Goal: Task Accomplishment & Management: Complete application form

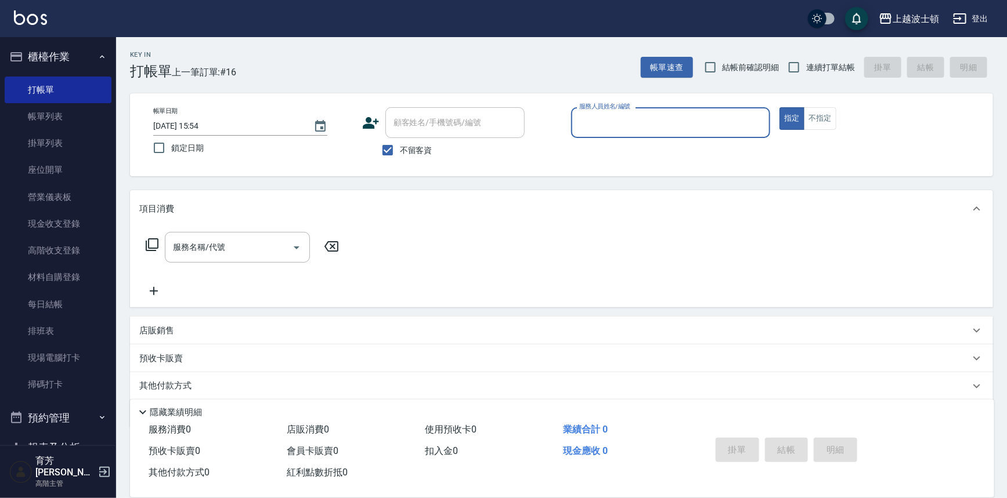
click at [406, 156] on label "不留客資" at bounding box center [403, 150] width 57 height 24
click at [400, 156] on input "不留客資" at bounding box center [387, 150] width 24 height 24
checkbox input "false"
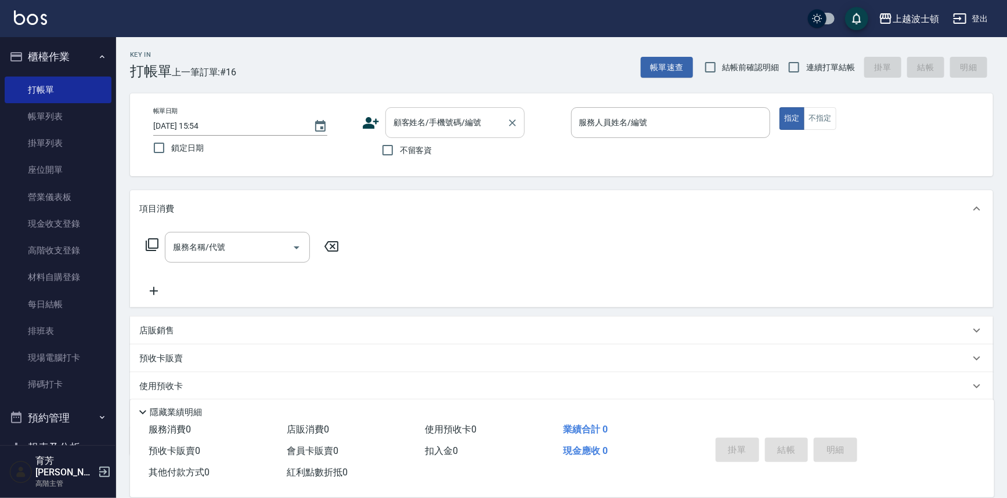
click at [429, 116] on div "顧客姓名/手機號碼/編號 顧客姓名/手機號碼/編號" at bounding box center [454, 122] width 139 height 31
click at [440, 124] on input "顧客姓名/手機號碼/編號" at bounding box center [445, 123] width 111 height 20
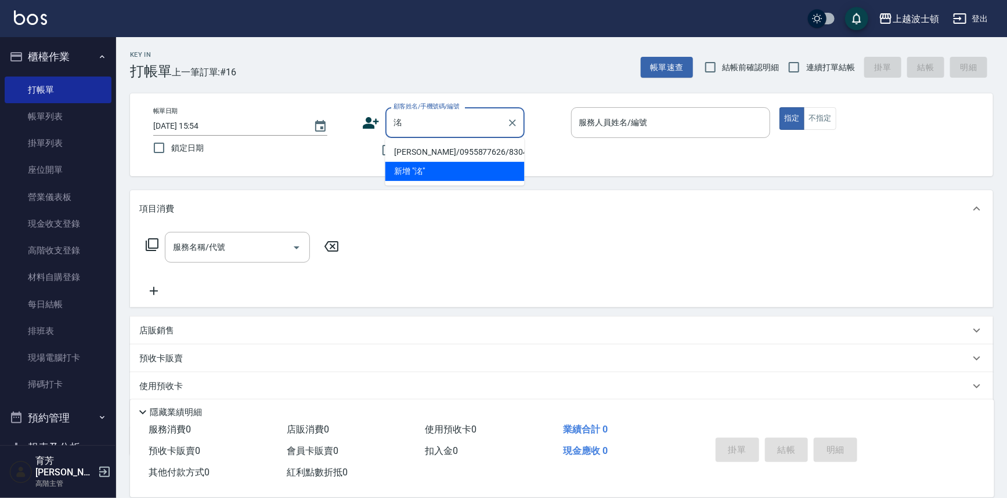
click at [431, 151] on li "[PERSON_NAME]/0955877626/830402" at bounding box center [454, 152] width 139 height 19
type input "[PERSON_NAME]/0955877626/830402"
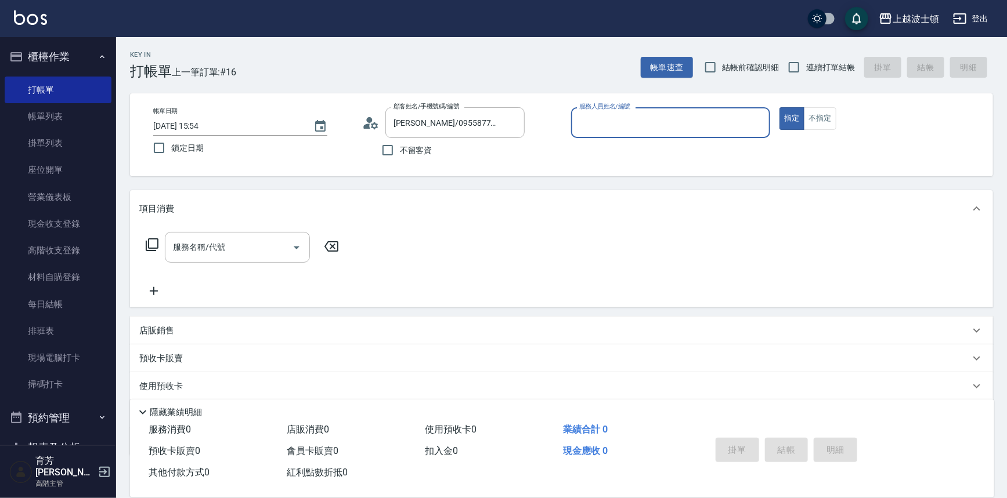
type input "思思-35"
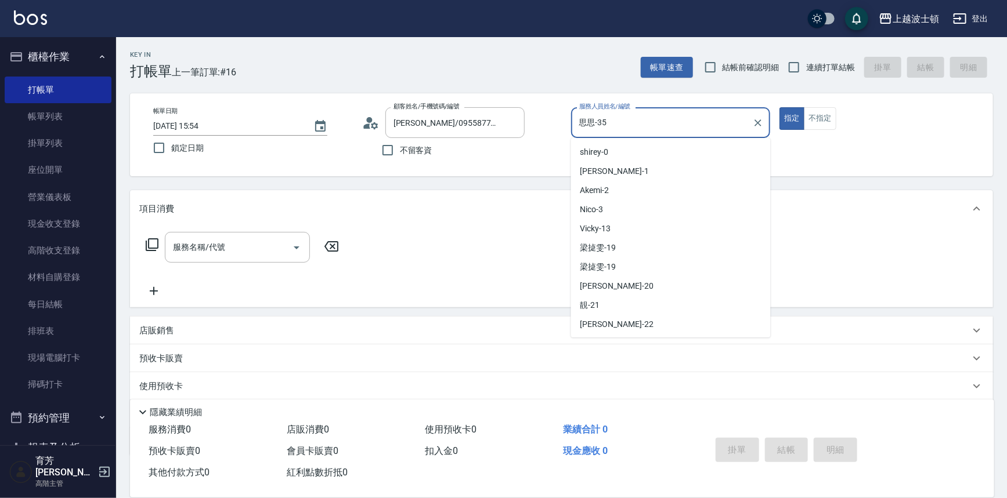
click at [679, 127] on input "思思-35" at bounding box center [662, 123] width 172 height 20
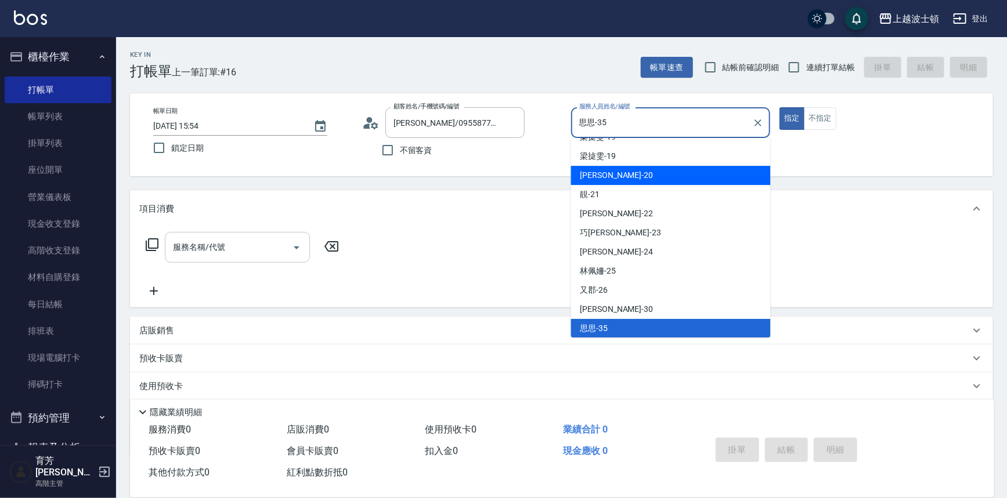
click at [197, 250] on input "服務名稱/代號" at bounding box center [228, 247] width 117 height 20
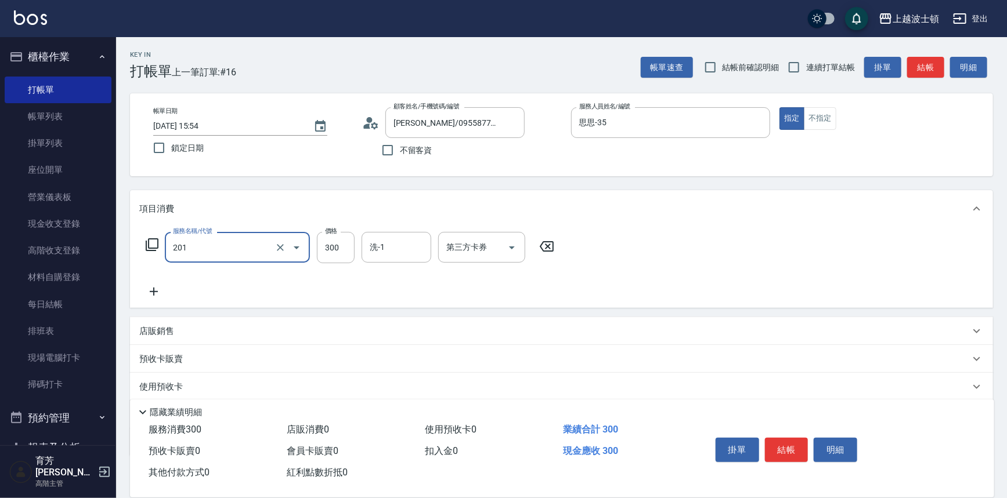
type input "洗髮(201)"
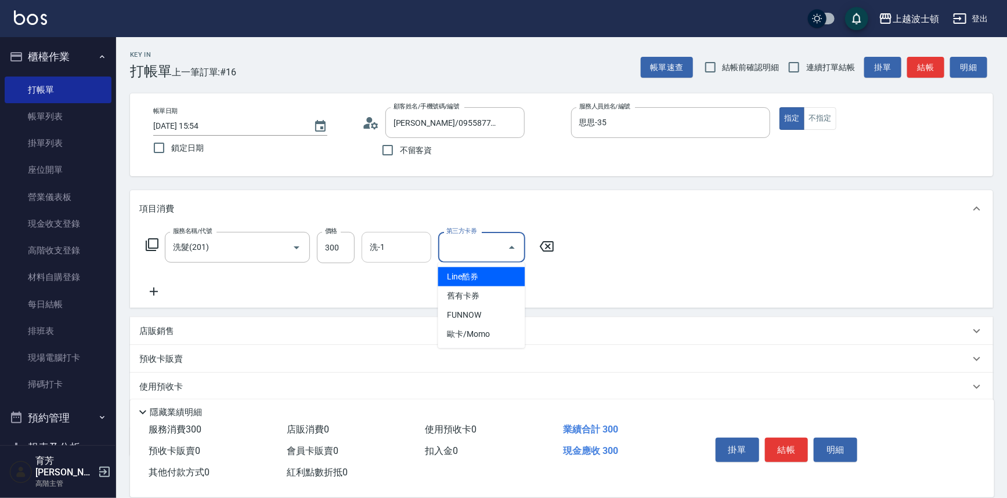
click at [422, 244] on input "洗-1" at bounding box center [396, 247] width 59 height 20
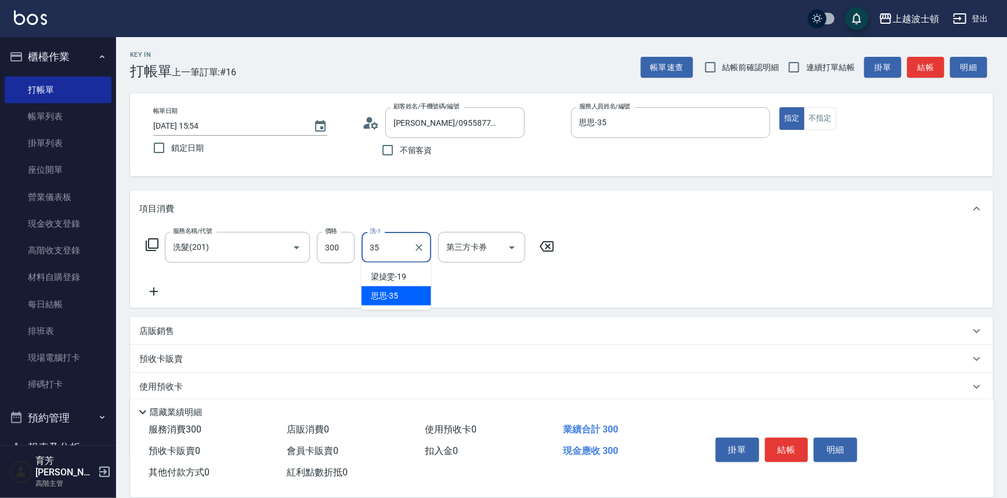
type input "思思-35"
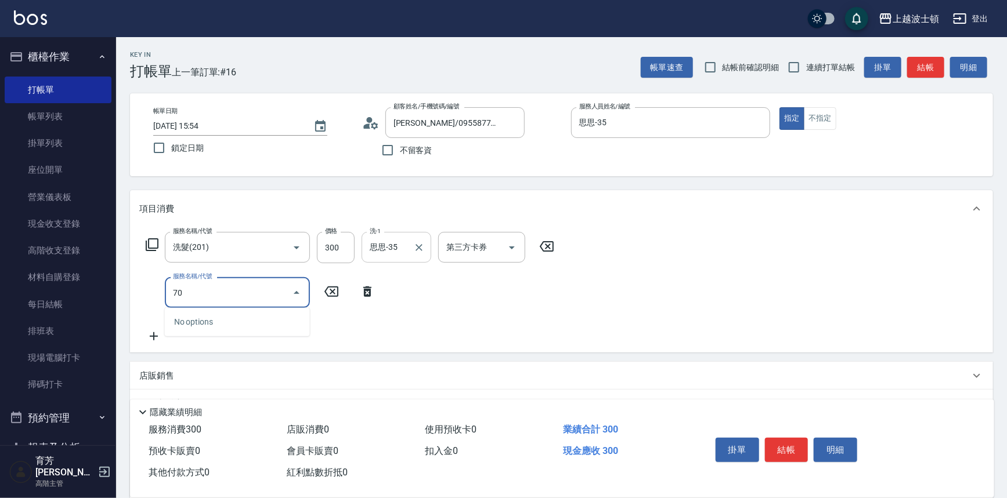
type input "7"
type input "洗髮加錢升等(206)"
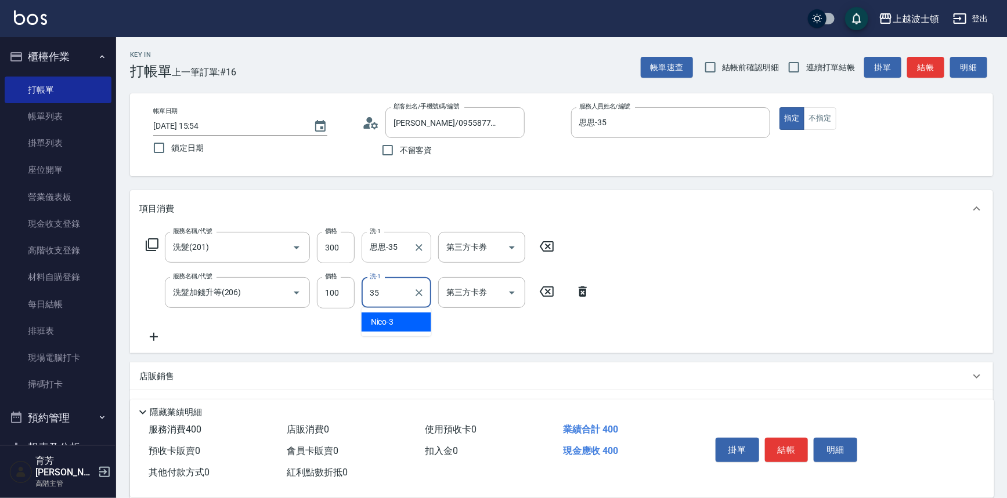
type input "思思-35"
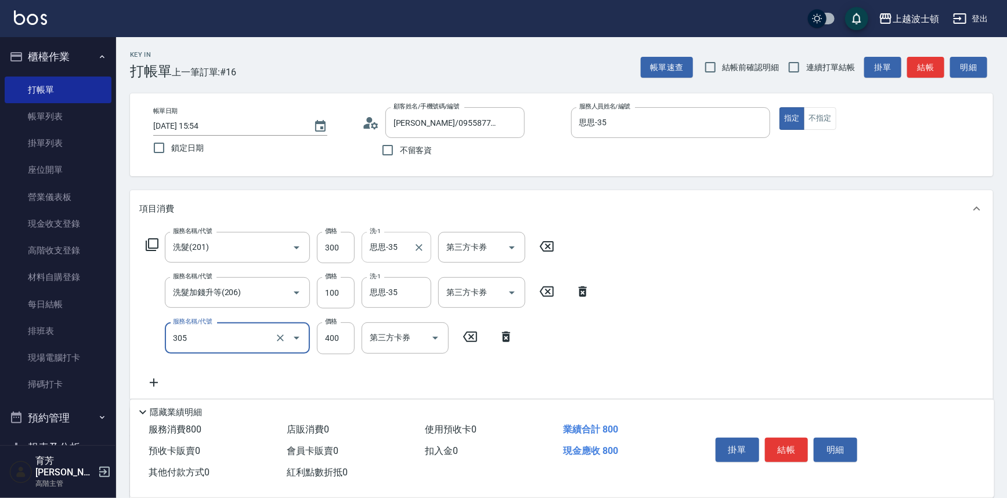
type input "剪髮(305)"
type input "350"
click at [772, 447] on button "結帳" at bounding box center [787, 450] width 44 height 24
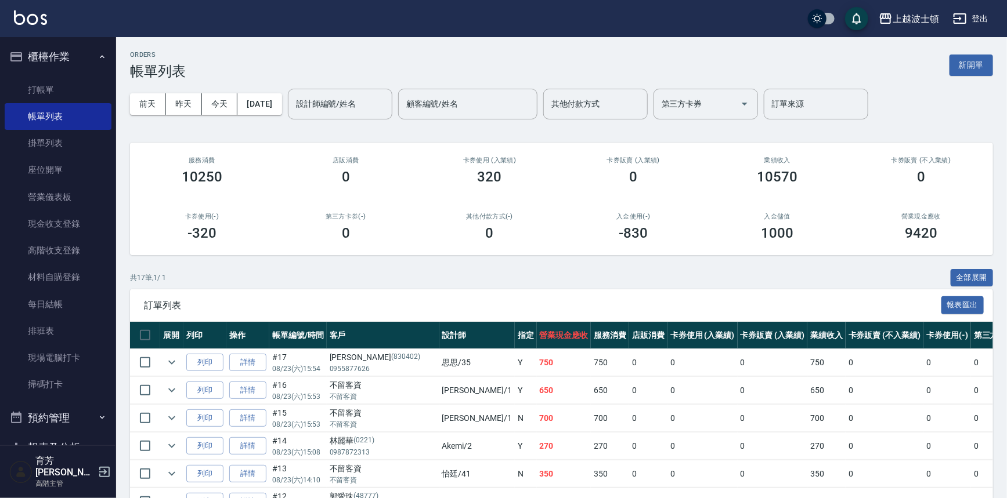
click at [47, 46] on button "櫃檯作業" at bounding box center [58, 57] width 107 height 30
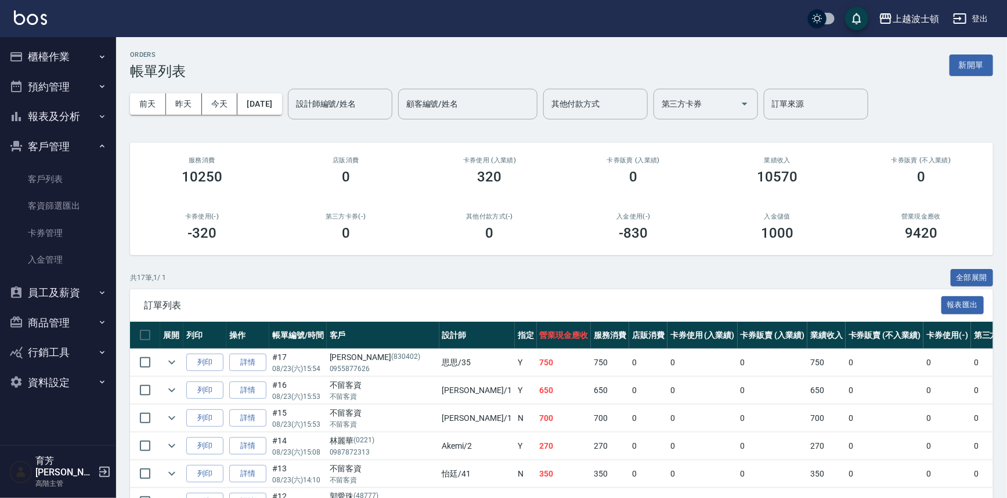
click at [47, 40] on ul "櫃檯作業 打帳單 帳單列表 掛單列表 座位開單 營業儀表板 現金收支登錄 高階收支登錄 材料自購登錄 每日結帳 排班表 現場電腦打卡 掃碼打卡 預約管理 預約…" at bounding box center [58, 219] width 107 height 365
click at [50, 17] on div "上越波士頓 登出" at bounding box center [503, 18] width 1007 height 37
click at [0, 7] on div "上越波士頓 登出" at bounding box center [503, 18] width 1007 height 37
drag, startPoint x: 2, startPoint y: 8, endPoint x: 7, endPoint y: 15, distance: 8.4
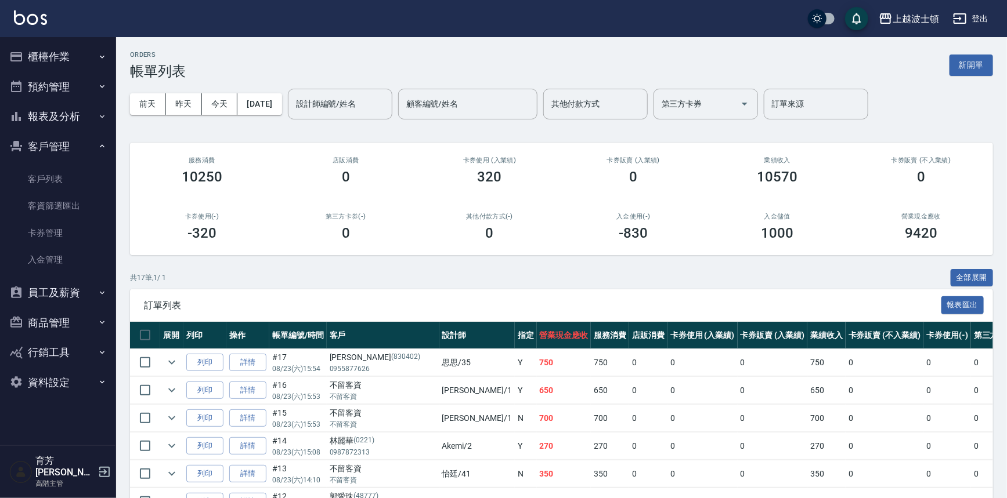
click at [4, 10] on div "上越波士頓 登出" at bounding box center [503, 18] width 1007 height 37
click at [27, 27] on div "上越波士頓 登出" at bounding box center [503, 18] width 1007 height 37
click at [32, 25] on link at bounding box center [30, 18] width 33 height 17
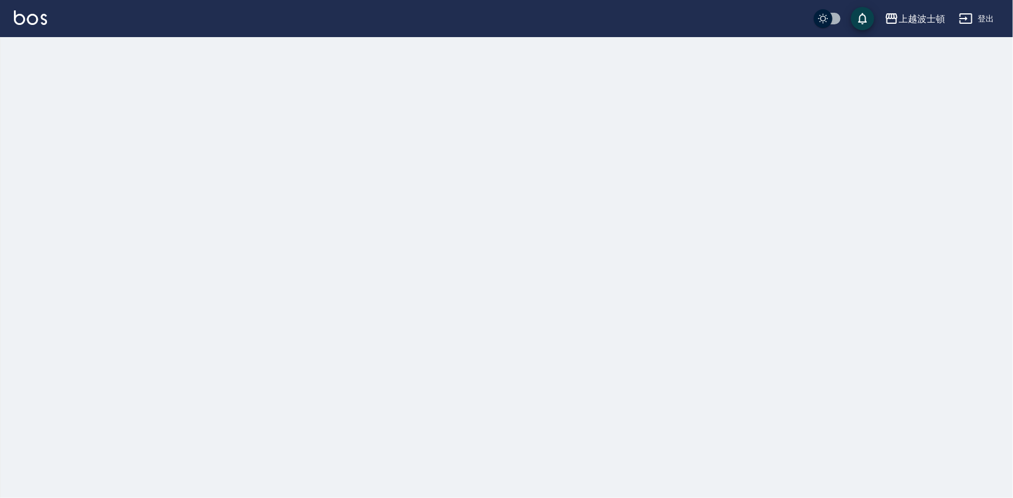
click at [32, 25] on link at bounding box center [30, 18] width 33 height 17
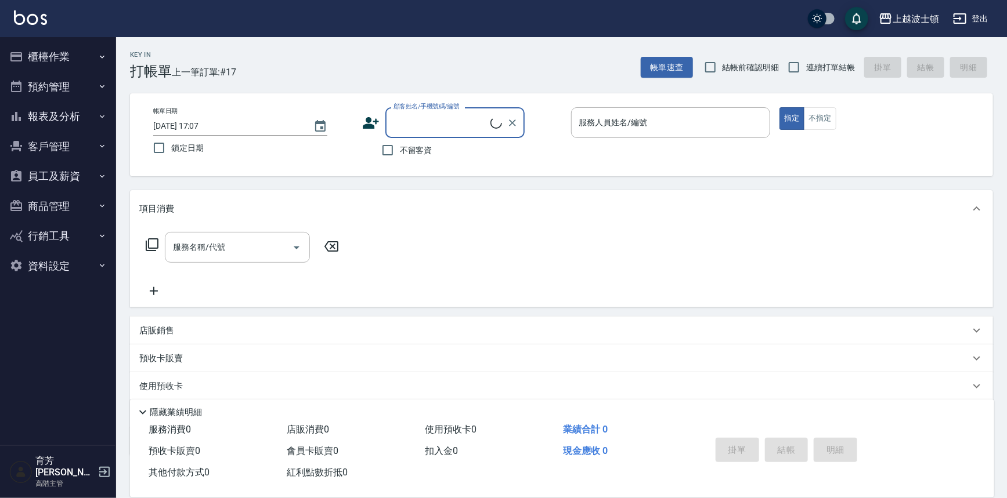
click at [450, 120] on input "顧客姓名/手機號碼/編號" at bounding box center [440, 123] width 100 height 20
type input "x"
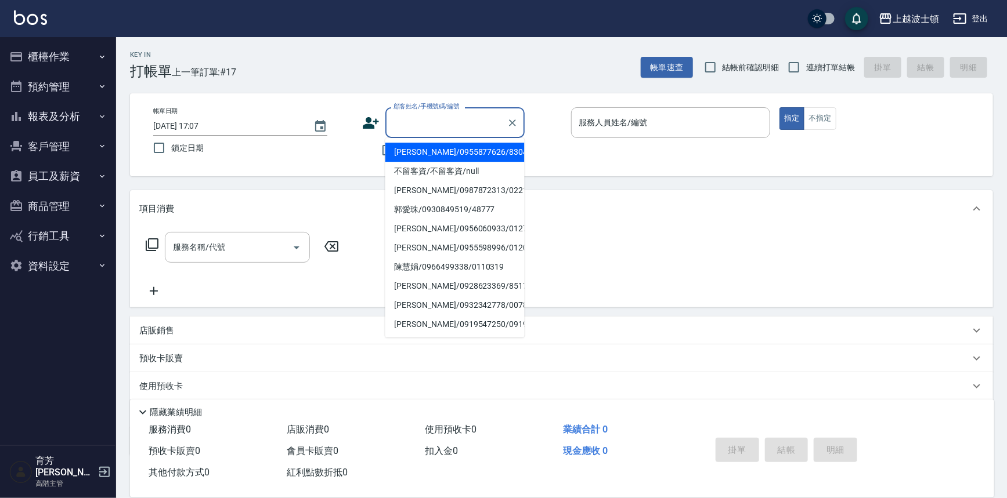
type input "x"
type input "ㄌ"
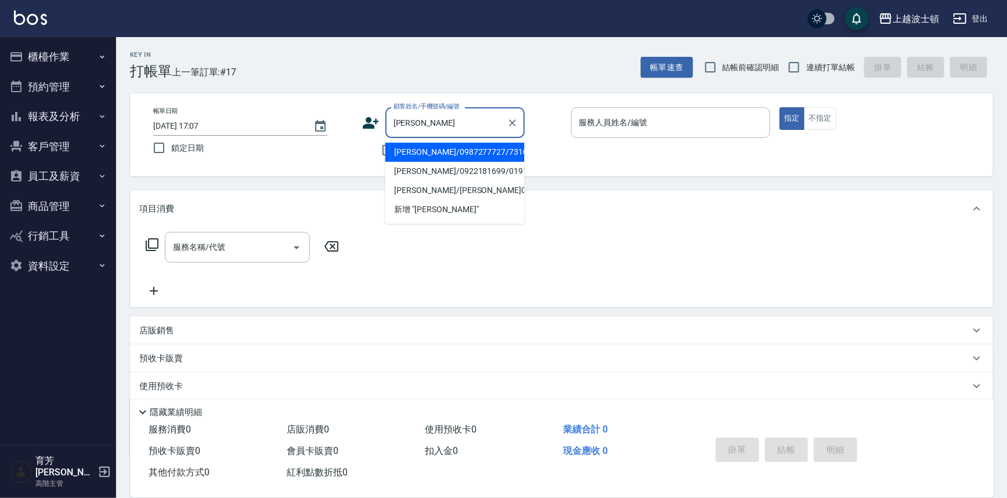
click at [425, 143] on li "[PERSON_NAME]/0987277727/731022" at bounding box center [454, 152] width 139 height 19
type input "[PERSON_NAME]/0987277727/731022"
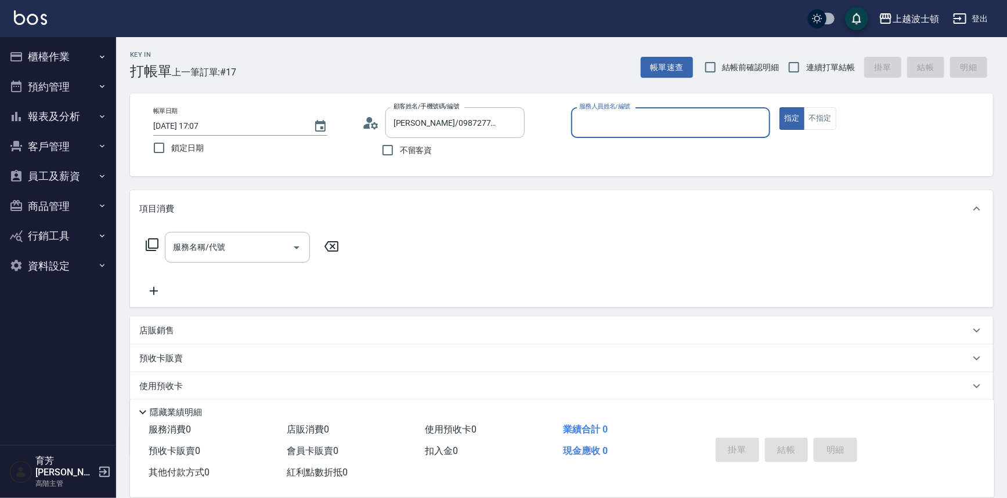
type input "思思-35"
click at [657, 123] on input "思思-35" at bounding box center [662, 123] width 172 height 20
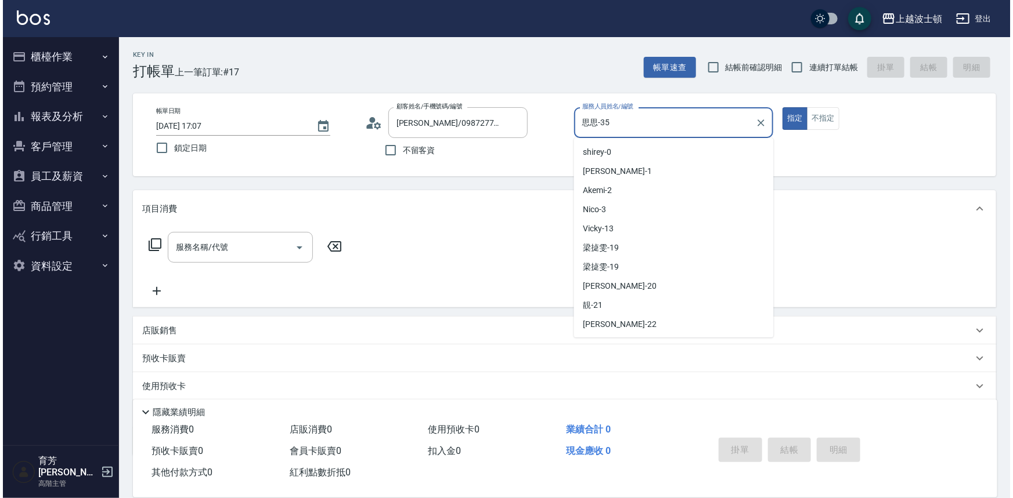
scroll to position [111, 0]
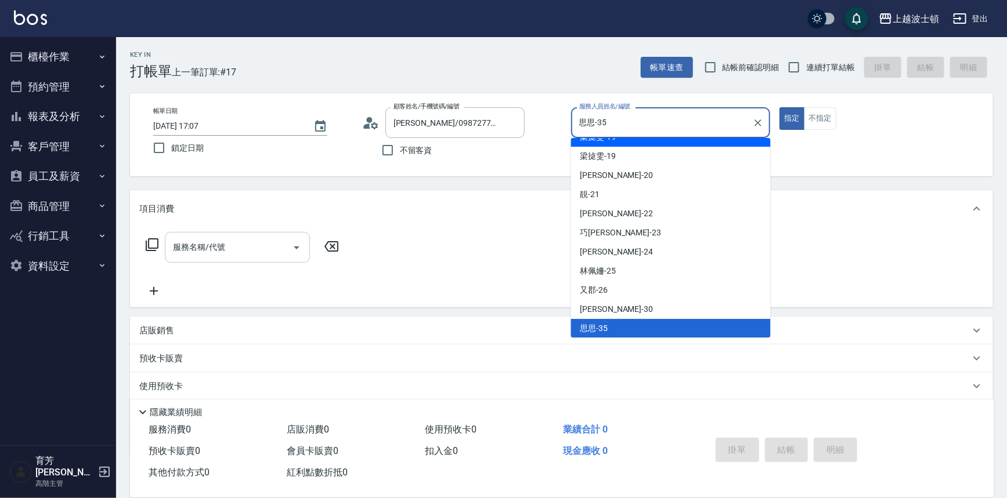
click at [190, 234] on div "服務名稱/代號" at bounding box center [237, 247] width 145 height 31
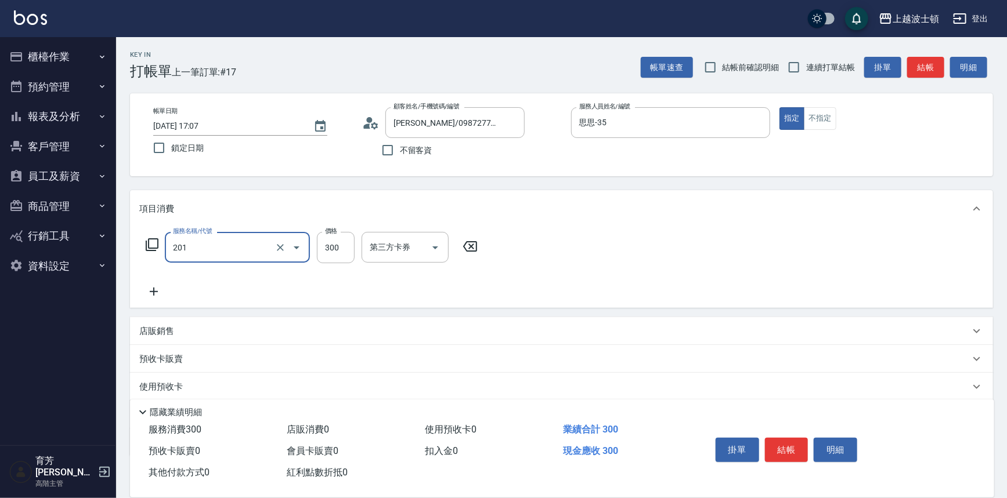
type input "洗髮(201)"
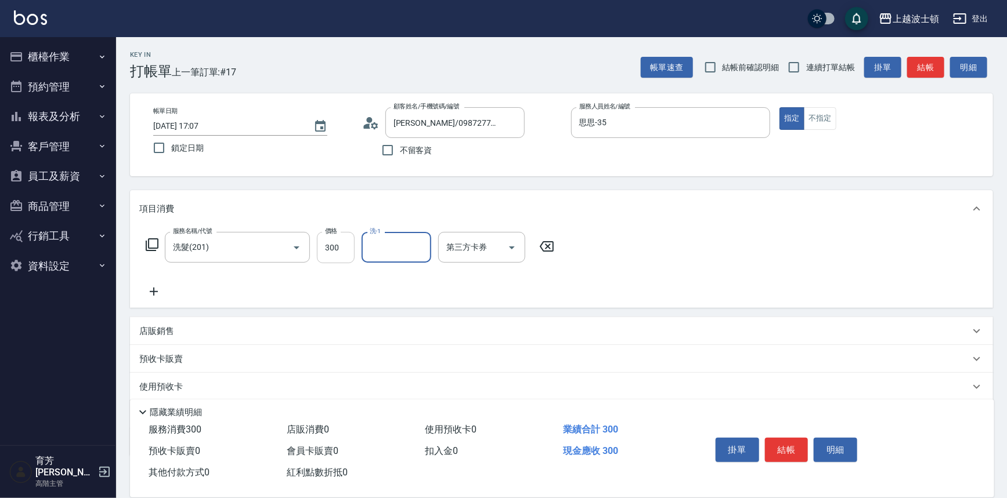
click at [336, 257] on input "300" at bounding box center [336, 247] width 38 height 31
click at [336, 257] on input "27" at bounding box center [336, 247] width 38 height 31
type input "270"
type input "思思-35"
click at [793, 444] on button "結帳" at bounding box center [787, 450] width 44 height 24
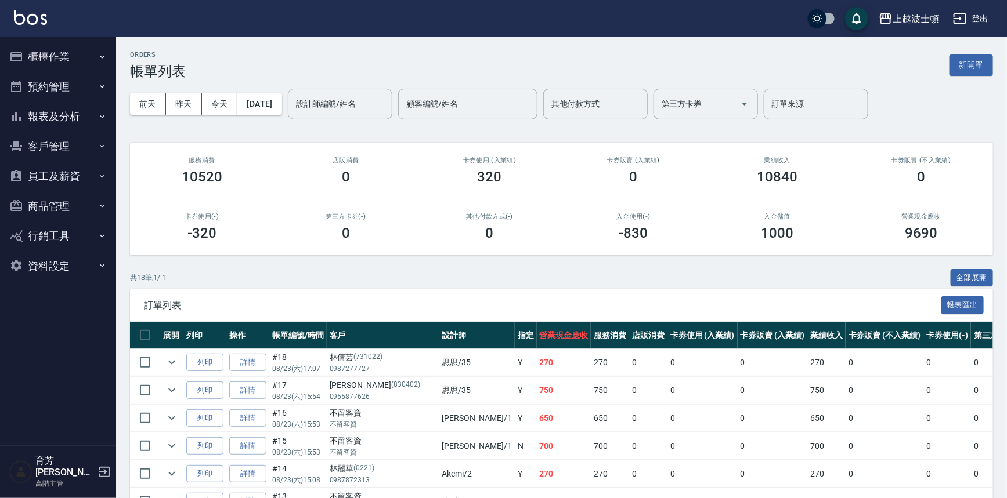
click at [34, 31] on div "上越波士頓 登出" at bounding box center [503, 18] width 1007 height 37
click at [36, 26] on link at bounding box center [30, 18] width 33 height 17
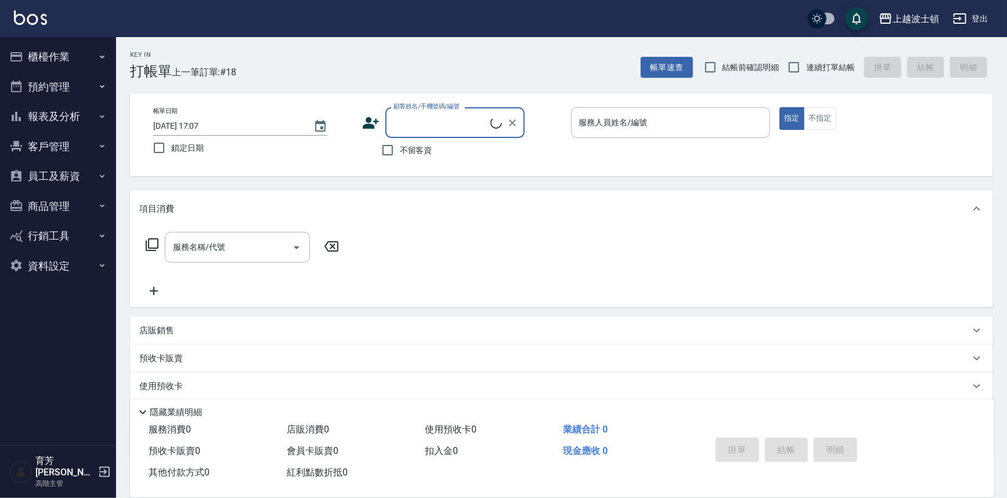
click at [397, 151] on input "不留客資" at bounding box center [387, 150] width 24 height 24
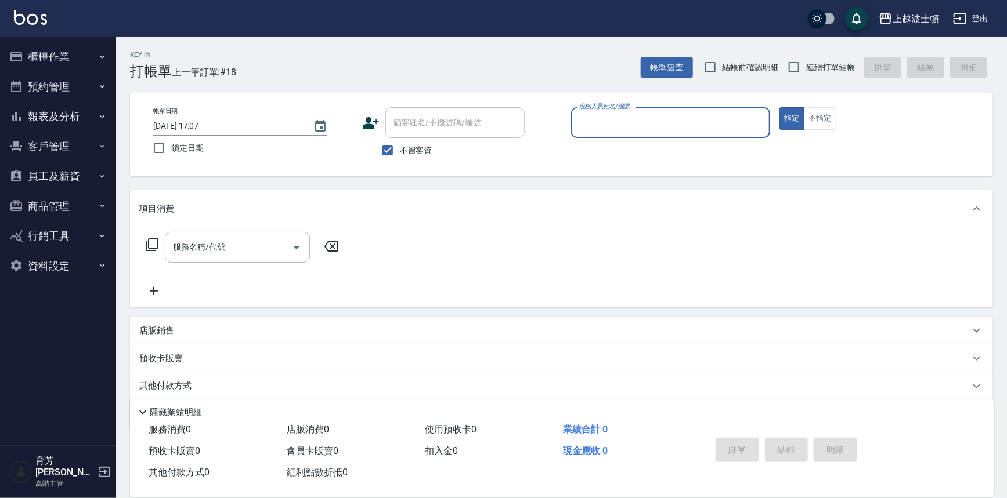
click at [415, 157] on label "不留客資" at bounding box center [403, 150] width 57 height 24
click at [400, 157] on input "不留客資" at bounding box center [387, 150] width 24 height 24
checkbox input "false"
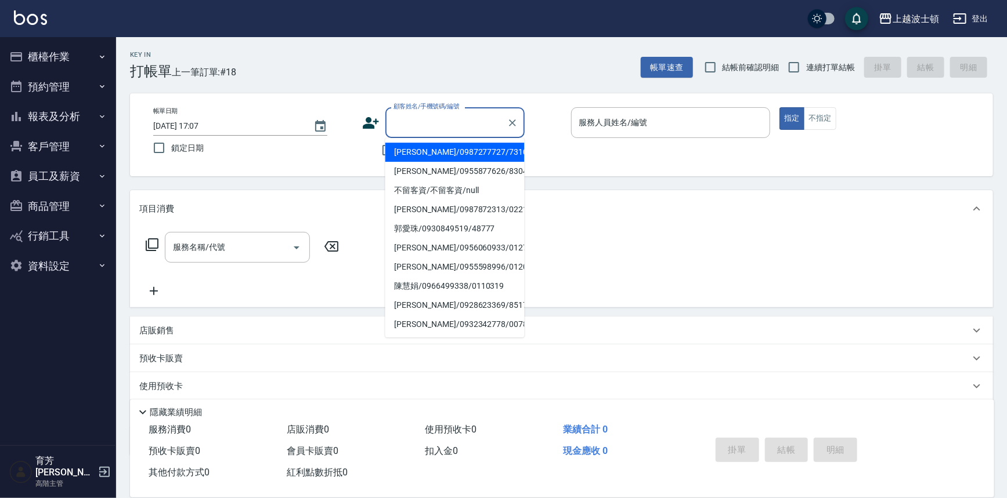
click at [426, 120] on input "顧客姓名/手機號碼/編號" at bounding box center [445, 123] width 111 height 20
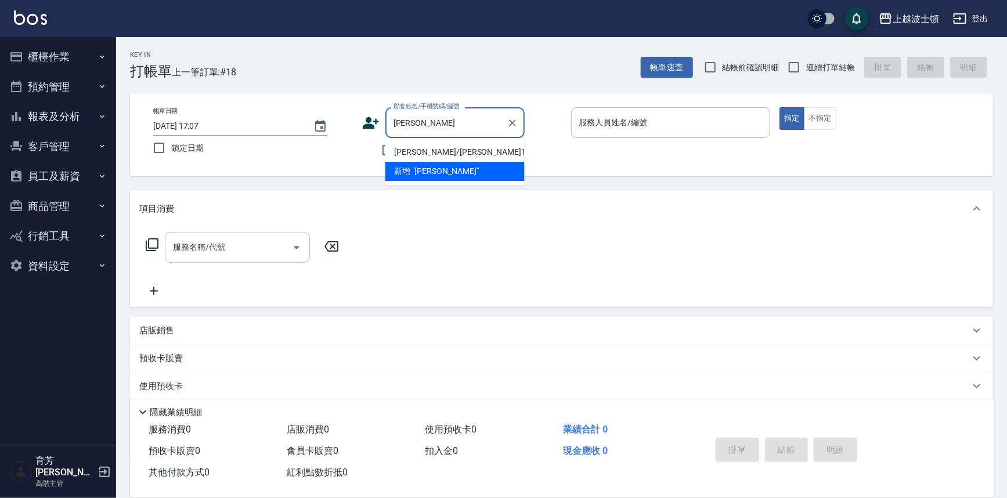
type input "王"
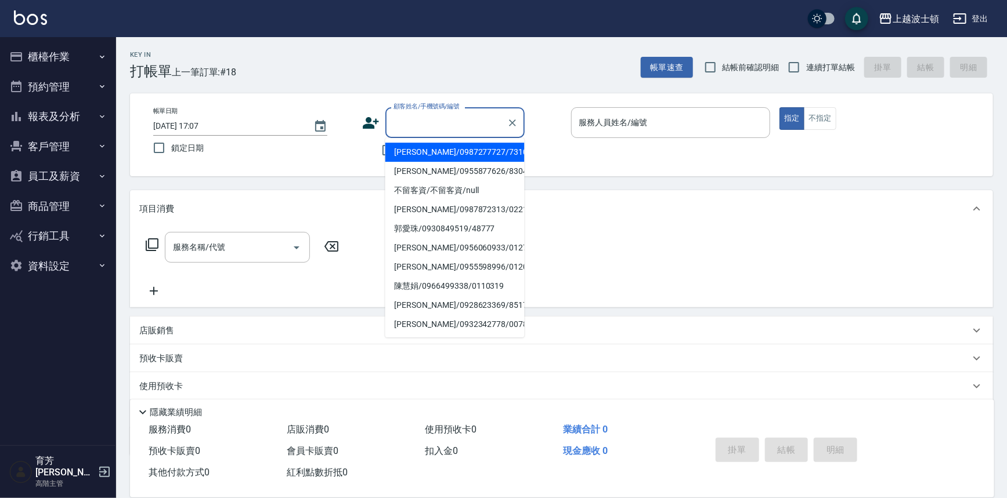
click at [350, 147] on div "帳單日期 [DATE] 17:07 鎖定日期" at bounding box center [253, 133] width 200 height 53
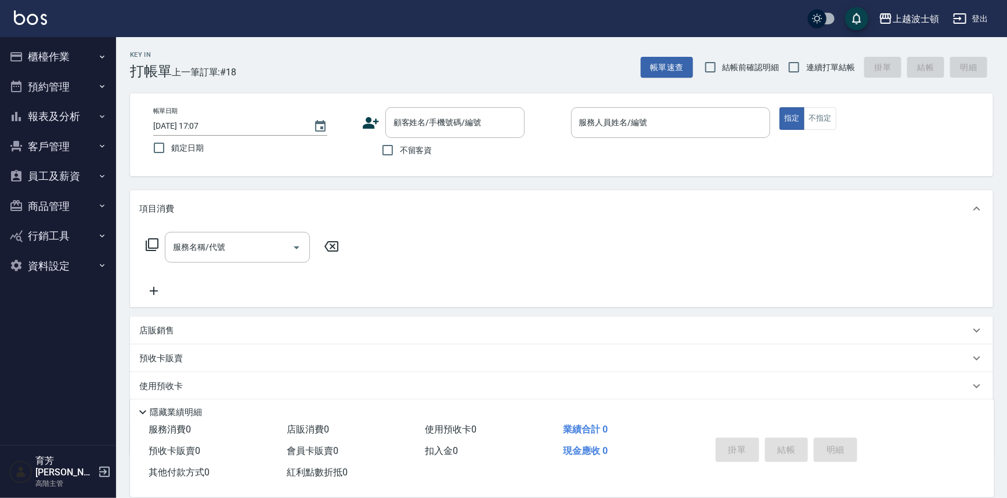
click at [406, 147] on span "不留客資" at bounding box center [416, 150] width 32 height 12
click at [400, 147] on input "不留客資" at bounding box center [387, 150] width 24 height 24
checkbox input "true"
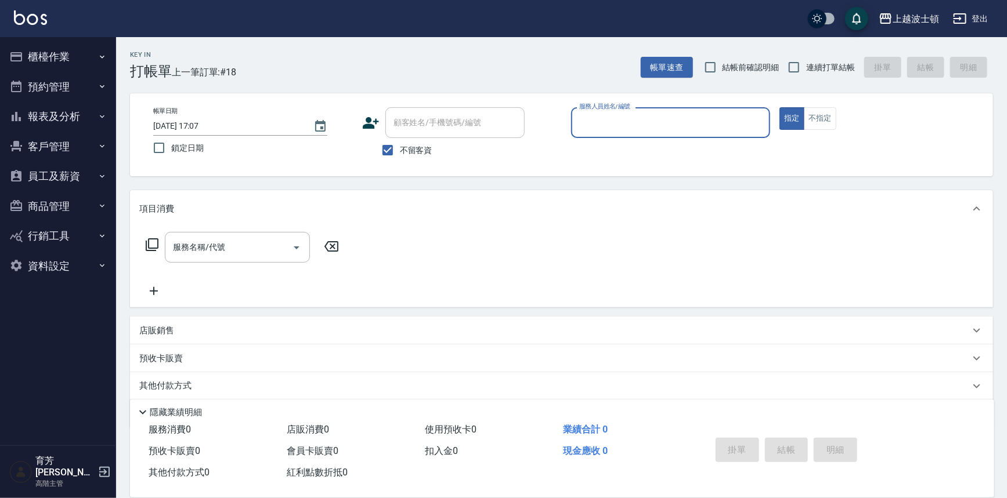
click at [679, 133] on div "服務人員姓名/編號" at bounding box center [671, 122] width 200 height 31
type input "思思-35"
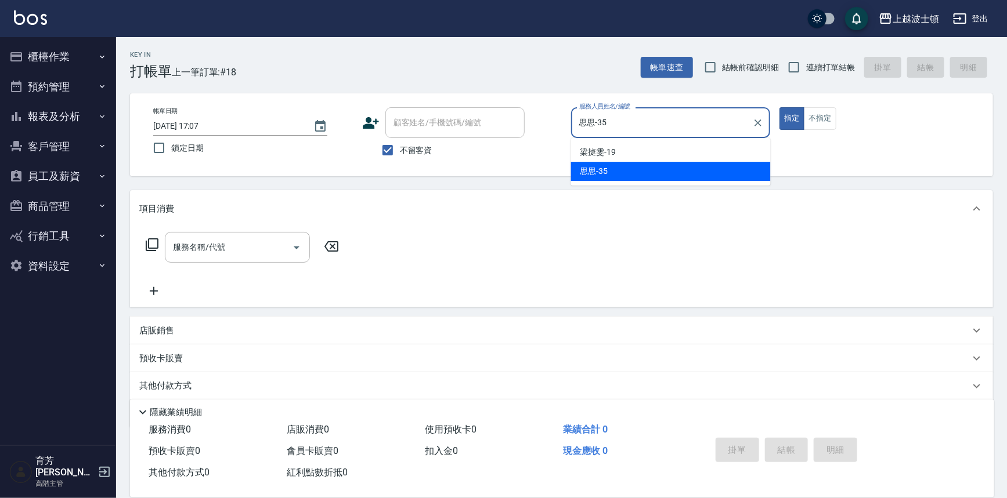
type button "true"
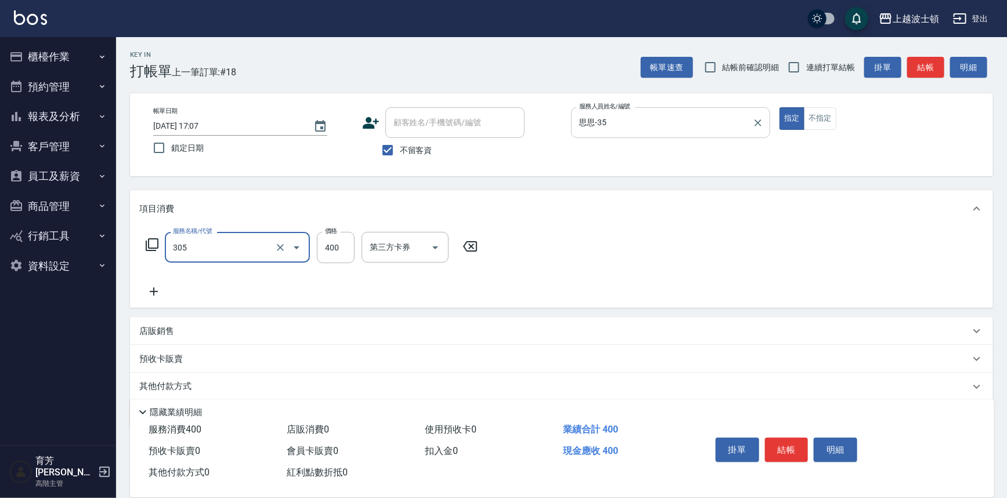
type input "剪髮(305)"
type input "350"
click at [793, 439] on button "結帳" at bounding box center [787, 450] width 44 height 24
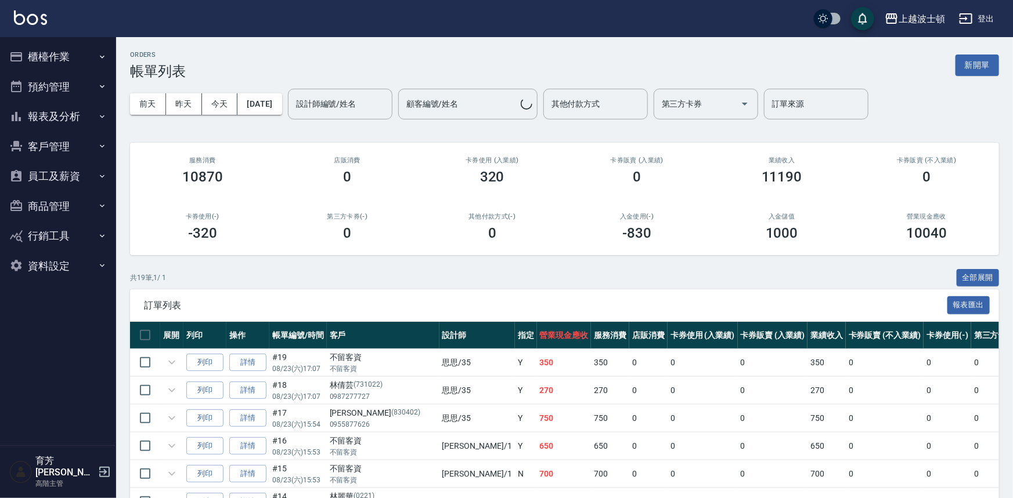
click at [21, 18] on img at bounding box center [30, 17] width 33 height 15
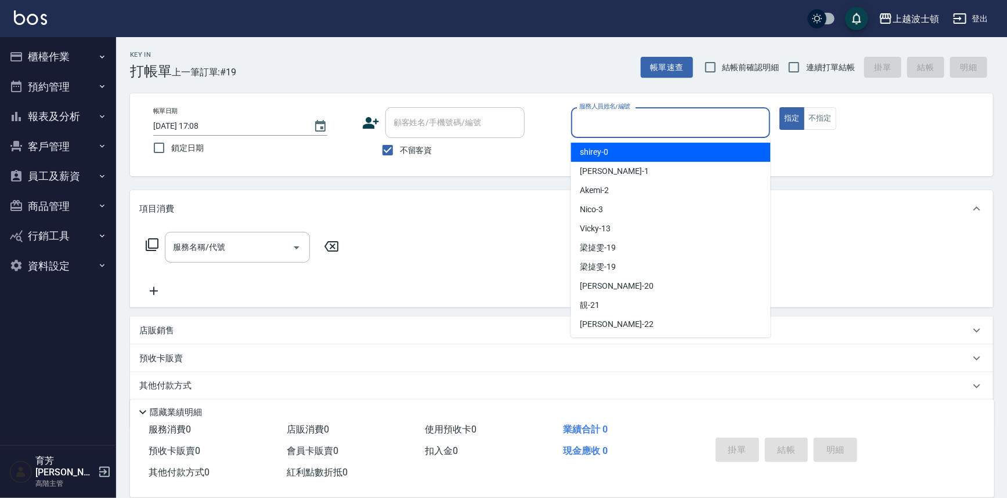
click at [605, 129] on input "服務人員姓名/編號" at bounding box center [670, 123] width 189 height 20
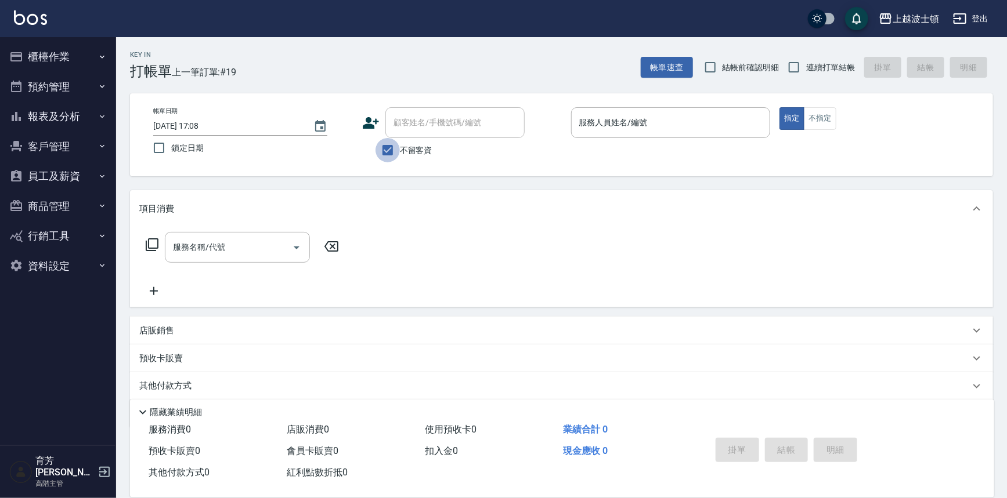
click at [395, 152] on input "不留客資" at bounding box center [387, 150] width 24 height 24
checkbox input "false"
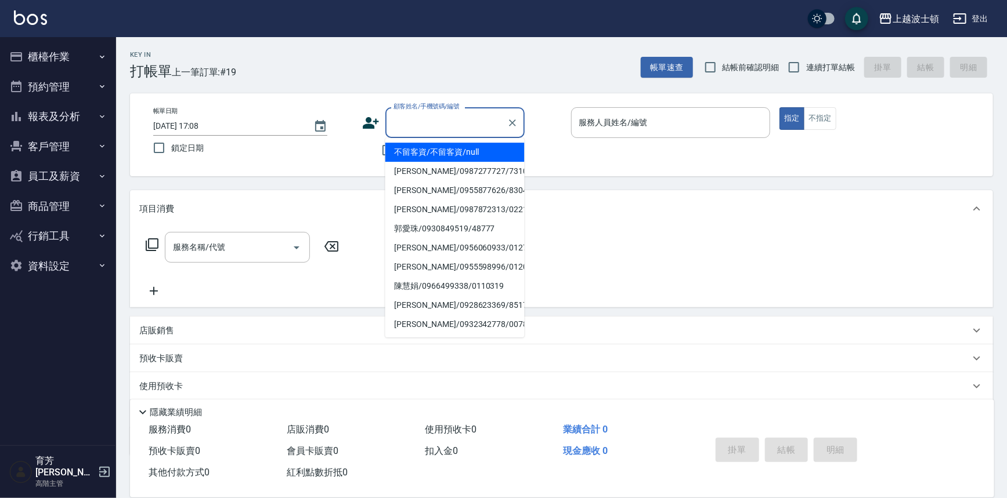
click at [414, 112] on div "顧客姓名/手機號碼/編號 顧客姓名/手機號碼/編號" at bounding box center [454, 122] width 139 height 31
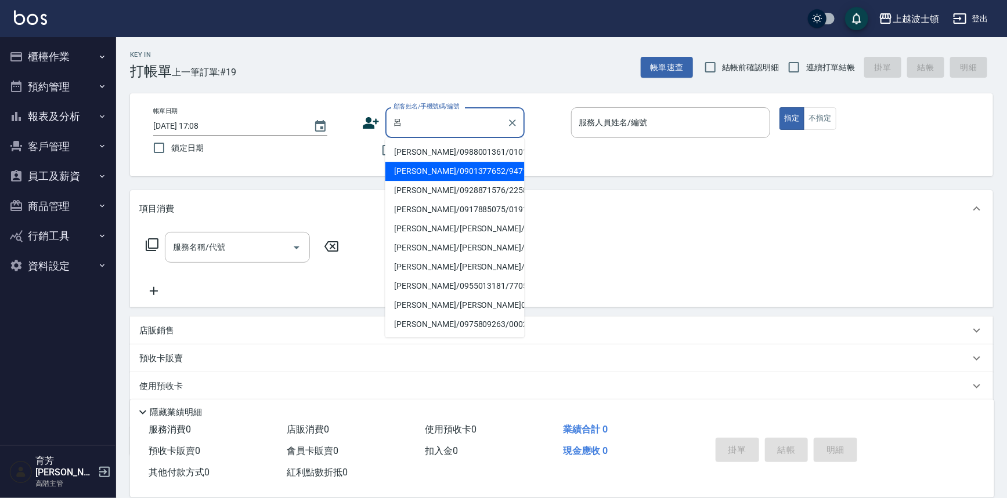
click at [447, 175] on li "[PERSON_NAME]/0901377652/94717" at bounding box center [454, 171] width 139 height 19
type input "[PERSON_NAME]/0901377652/94717"
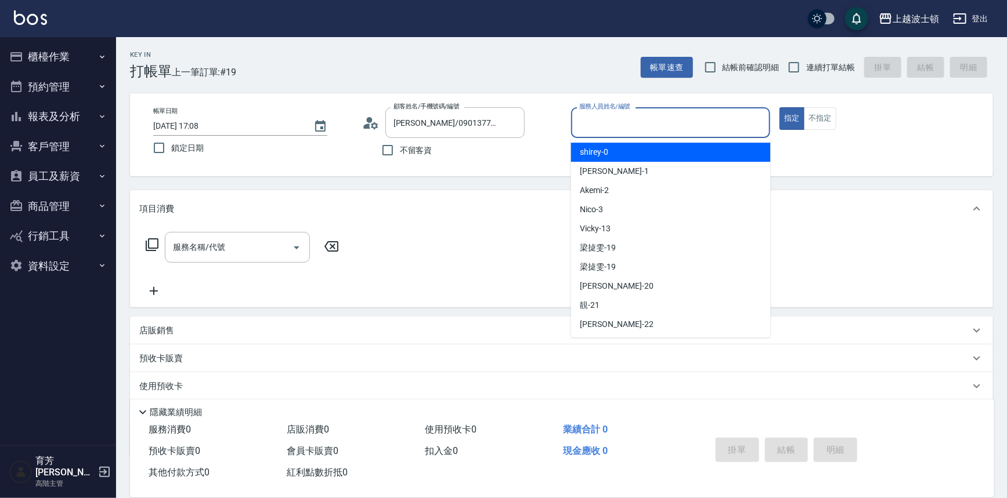
click at [603, 118] on input "服務人員姓名/編號" at bounding box center [670, 123] width 189 height 20
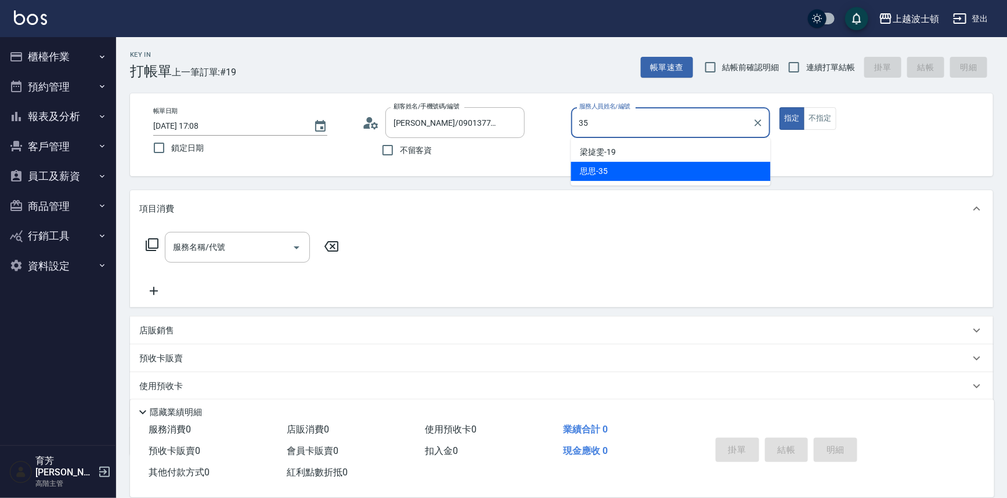
type input "思思-35"
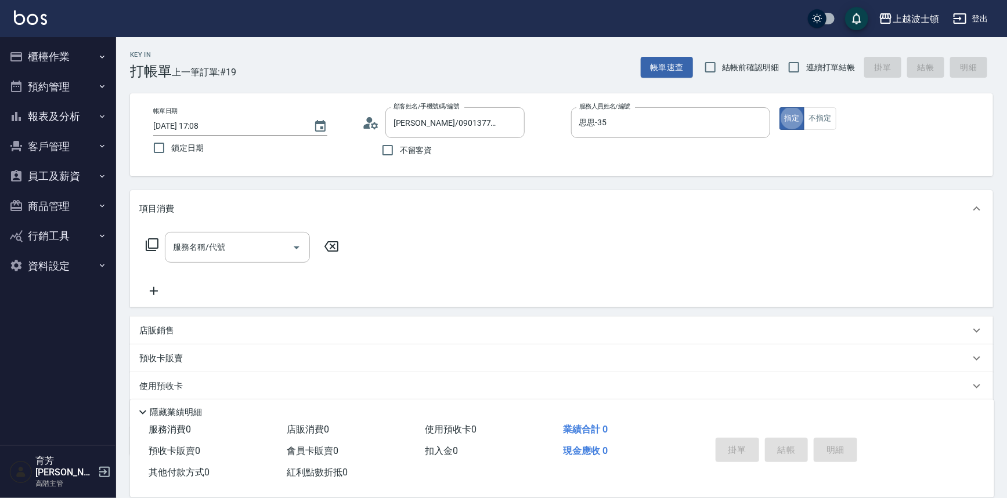
type button "true"
click at [145, 244] on icon at bounding box center [152, 245] width 14 height 14
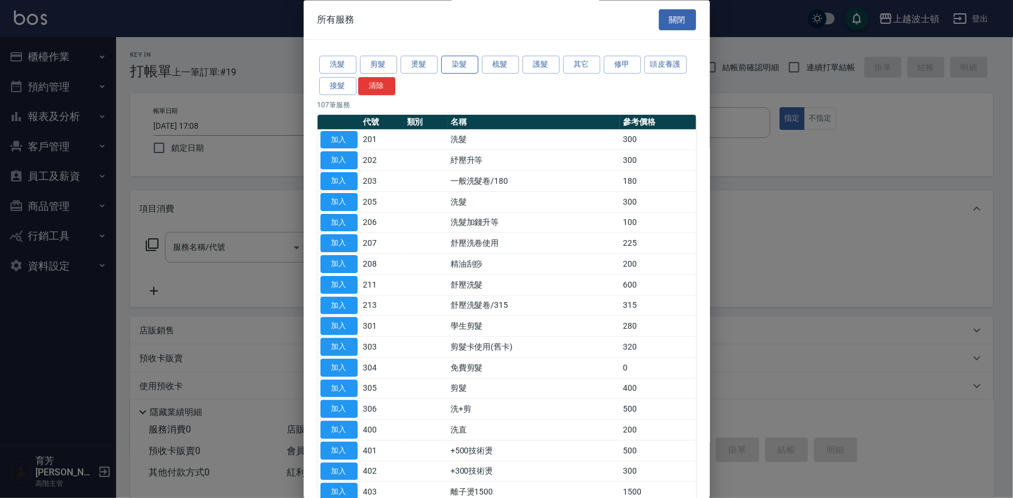
click at [458, 64] on button "染髮" at bounding box center [459, 65] width 37 height 18
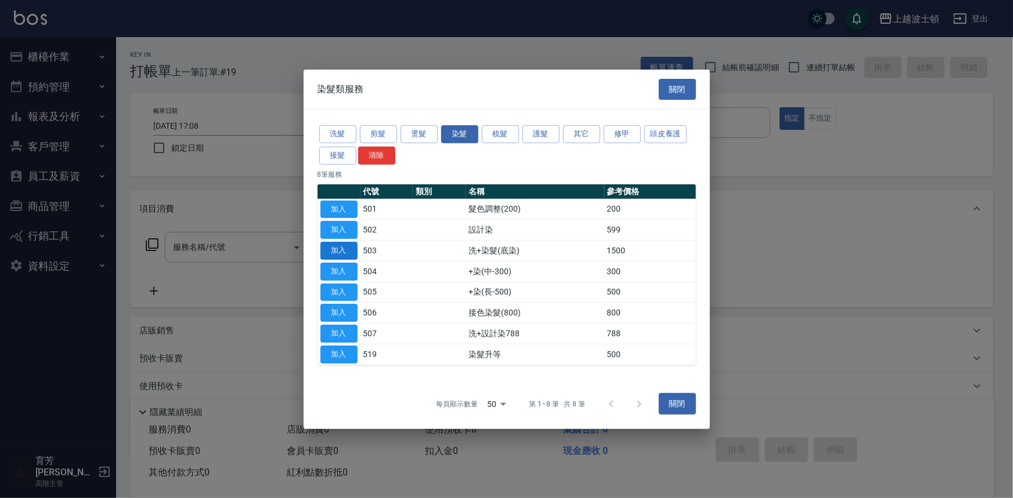
click at [336, 249] on button "加入" at bounding box center [338, 251] width 37 height 18
type input "洗+染髮(底染)(503)"
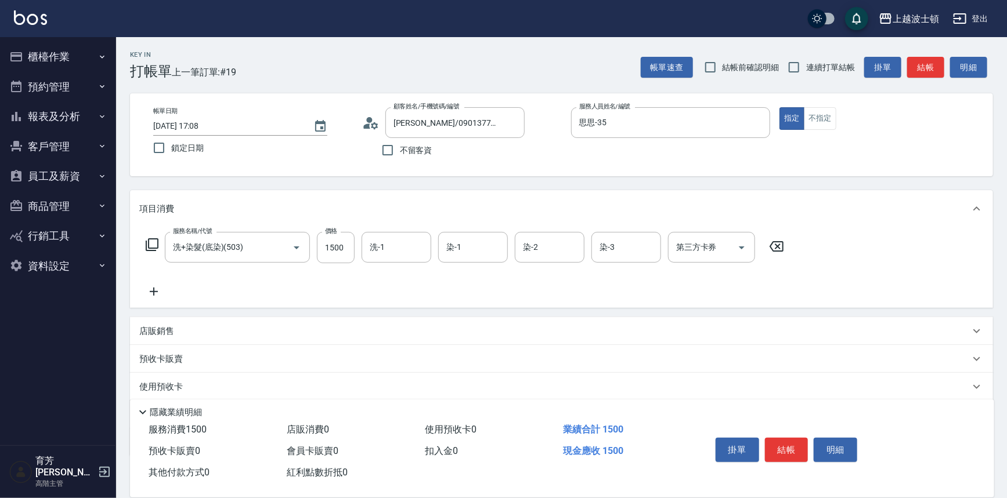
click at [142, 244] on div "服務名稱/代號 洗+染髮(底染)(503) 服務名稱/代號 價格 1500 價格 洗-1 洗-1 染-1 染-1 染-2 染-2 染-3 染-3 第三方卡券 …" at bounding box center [465, 247] width 652 height 31
click at [157, 243] on icon at bounding box center [152, 245] width 14 height 14
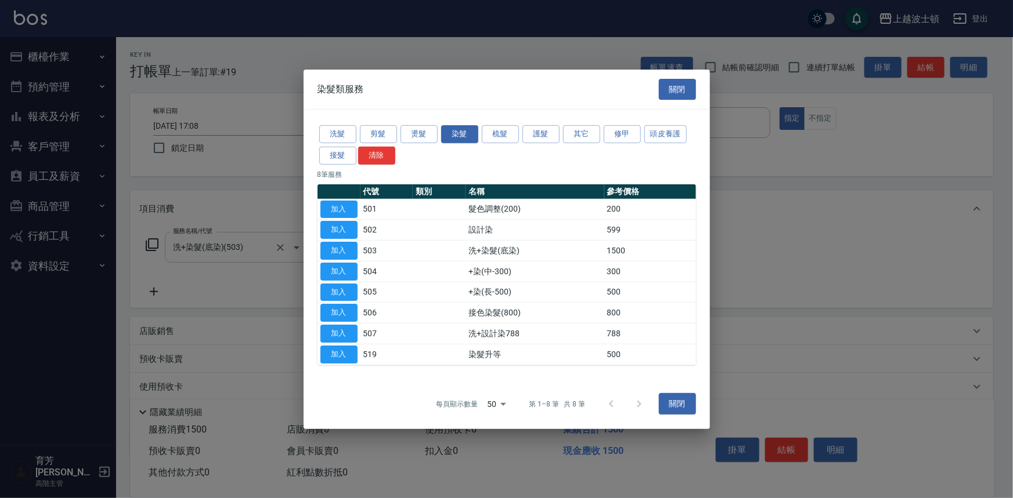
click at [342, 249] on button "加入" at bounding box center [338, 251] width 37 height 18
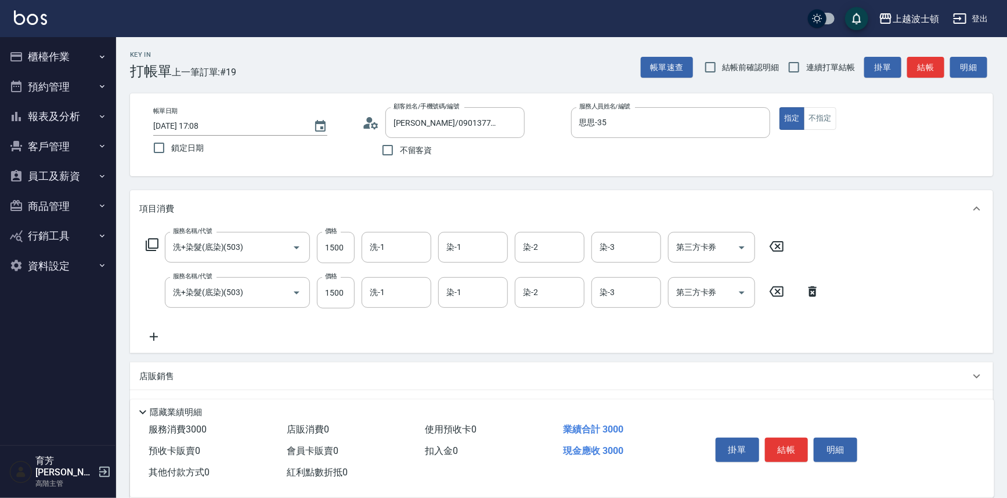
click at [147, 252] on div "服務名稱/代號 洗+染髮(底染)(503) 服務名稱/代號 價格 1500 價格 洗-1 洗-1 染-1 染-1 染-2 染-2 染-3 染-3 第三方卡券 …" at bounding box center [465, 247] width 652 height 31
click at [154, 249] on icon at bounding box center [152, 245] width 14 height 14
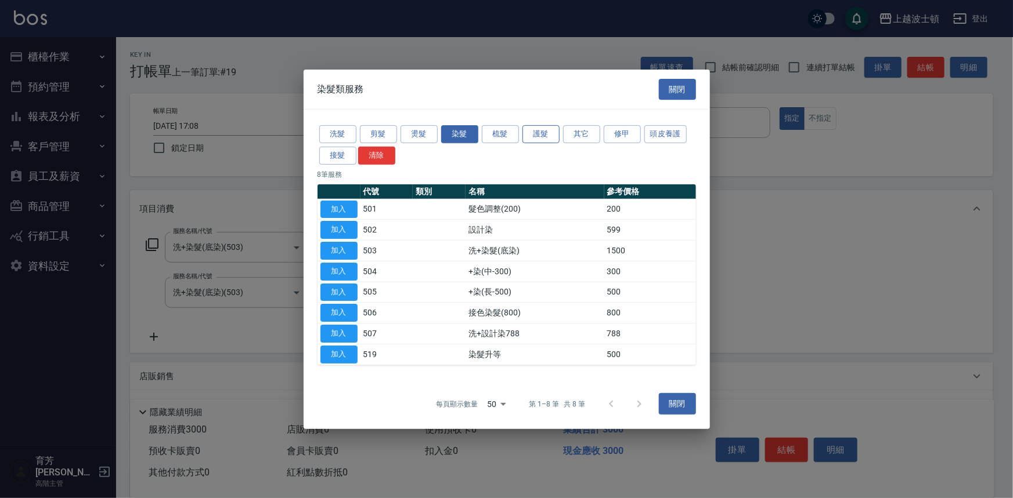
click at [541, 132] on button "護髮" at bounding box center [540, 134] width 37 height 18
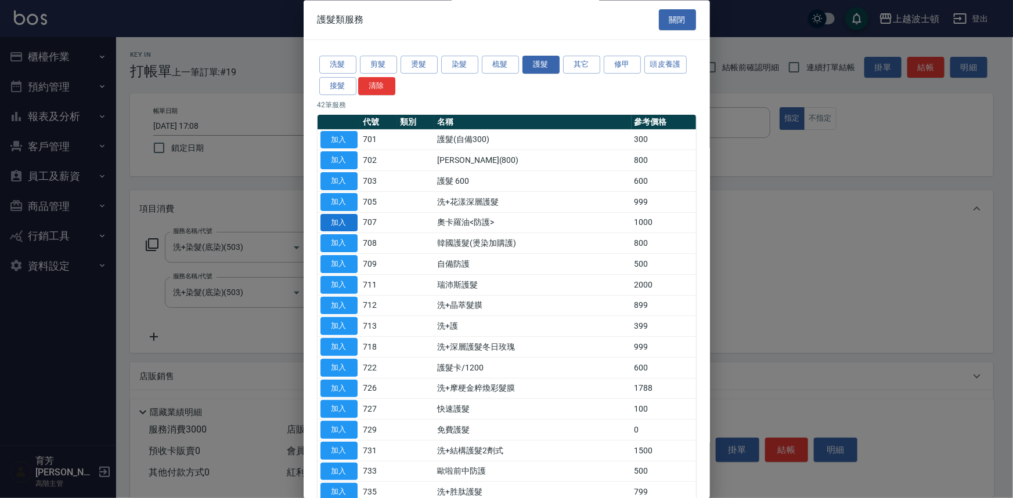
drag, startPoint x: 336, startPoint y: 246, endPoint x: 339, endPoint y: 231, distance: 15.5
click at [336, 245] on button "加入" at bounding box center [338, 244] width 37 height 18
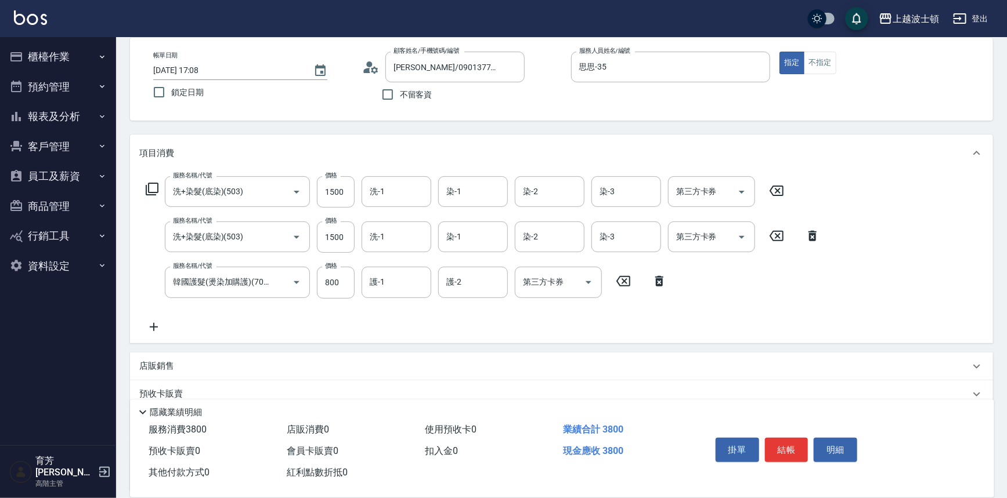
scroll to position [105, 0]
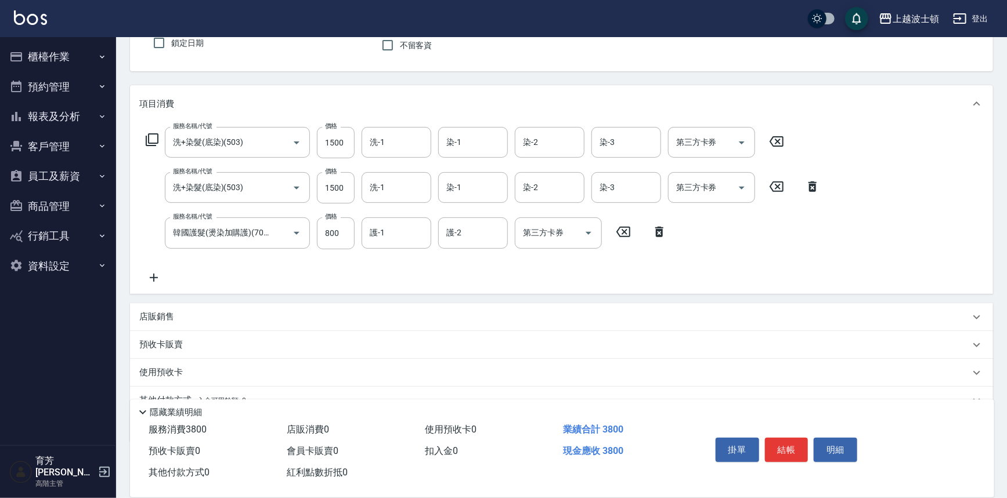
click at [168, 312] on p "店販銷售" at bounding box center [156, 317] width 35 height 12
click at [210, 343] on div "服務人員姓名/編號 服務人員姓名/編號 商品代號/名稱 商品代號/名稱" at bounding box center [561, 381] width 863 height 80
click at [205, 351] on div "服務人員姓名/編號 服務人員姓名/編號" at bounding box center [182, 360] width 87 height 31
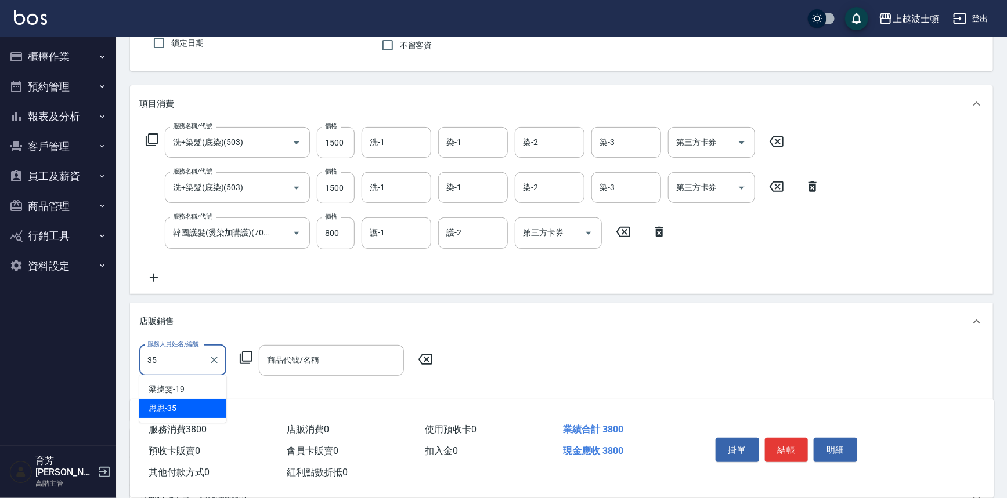
type input "思思-35"
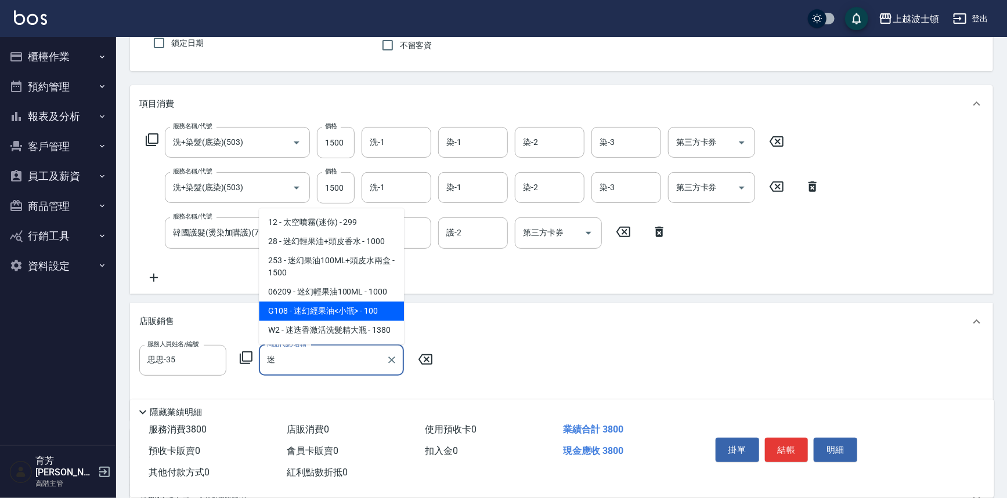
click at [373, 313] on span "G108 - 迷幻經果油<小瓶> - 100" at bounding box center [331, 311] width 145 height 19
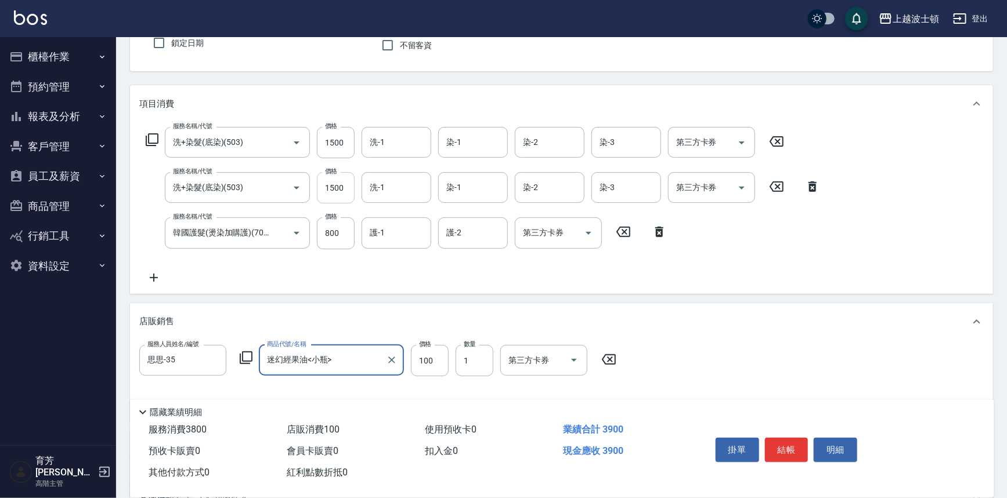
type input "迷幻經果油<小瓶>"
click at [336, 181] on input "1500" at bounding box center [336, 187] width 38 height 31
click at [334, 179] on input "1200" at bounding box center [336, 187] width 38 height 31
type input "1100"
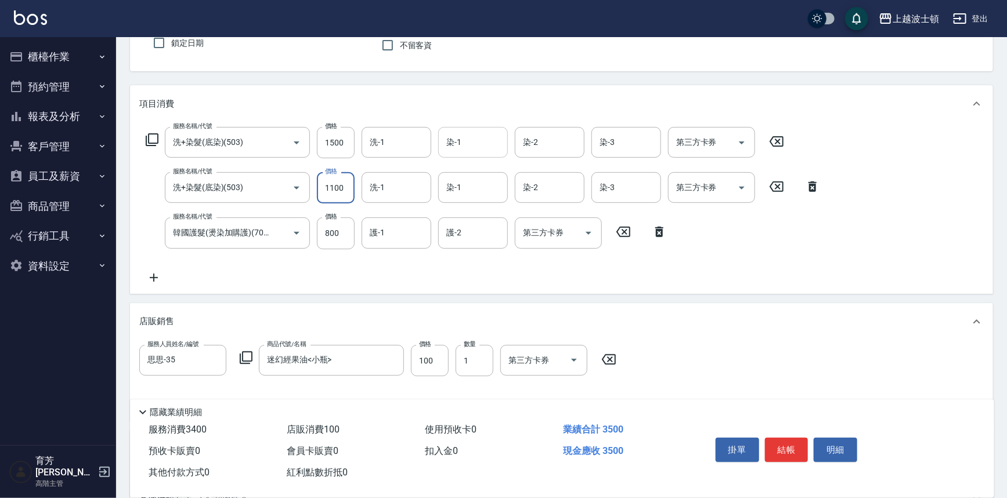
click at [462, 149] on input "染-1" at bounding box center [472, 142] width 59 height 20
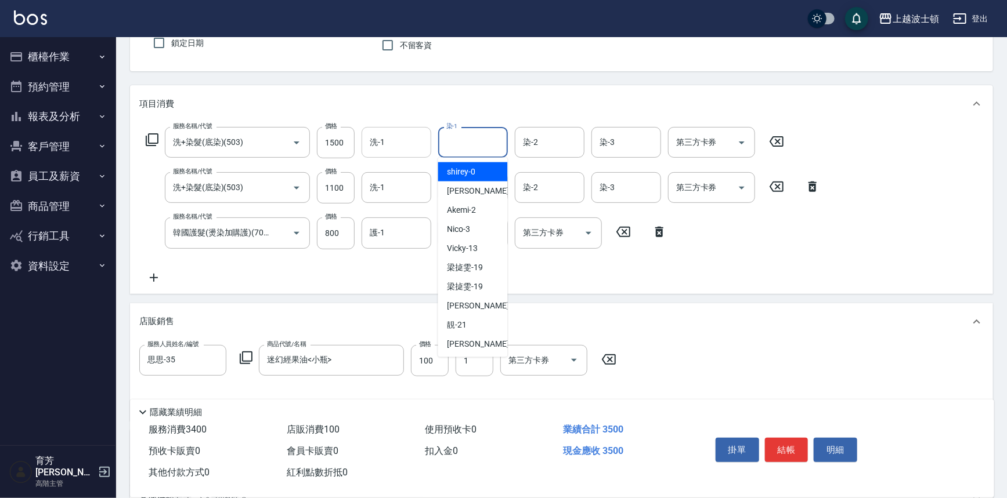
click at [393, 128] on div "洗-1" at bounding box center [396, 142] width 70 height 31
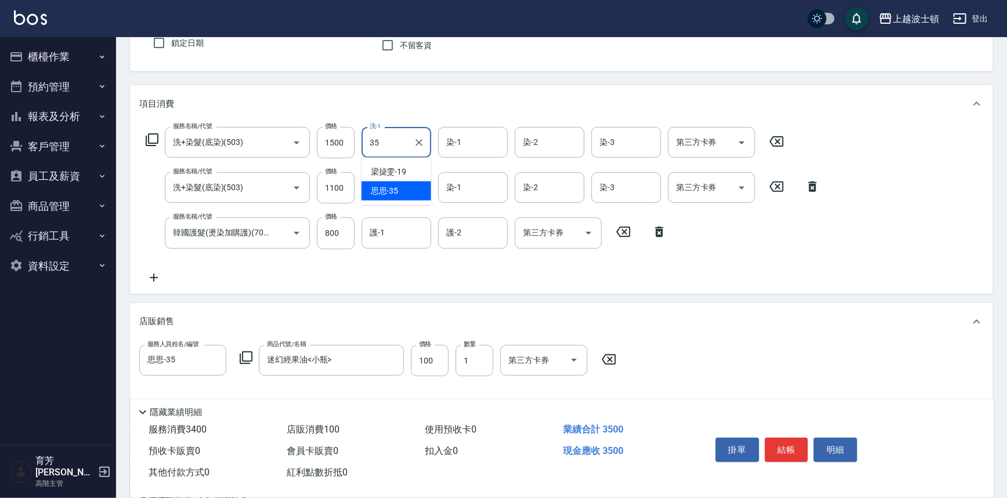
type input "思思-35"
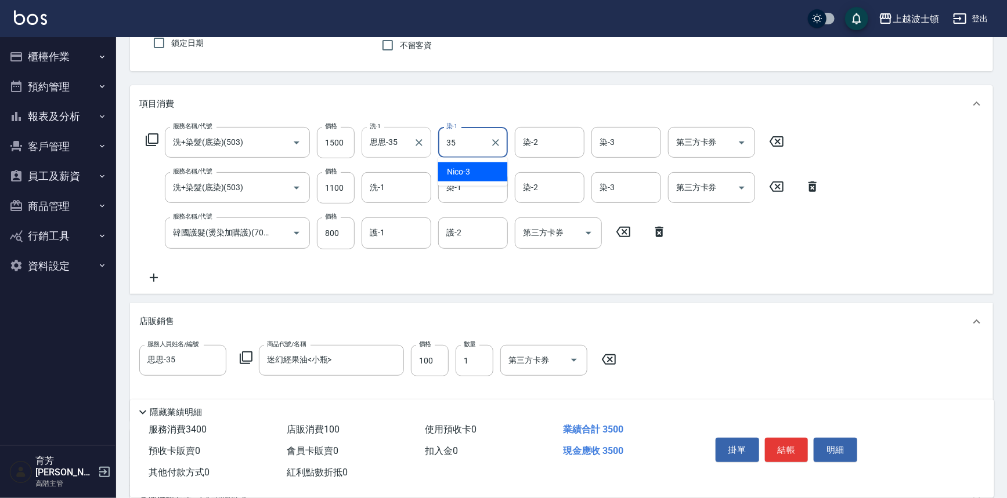
type input "思思-35"
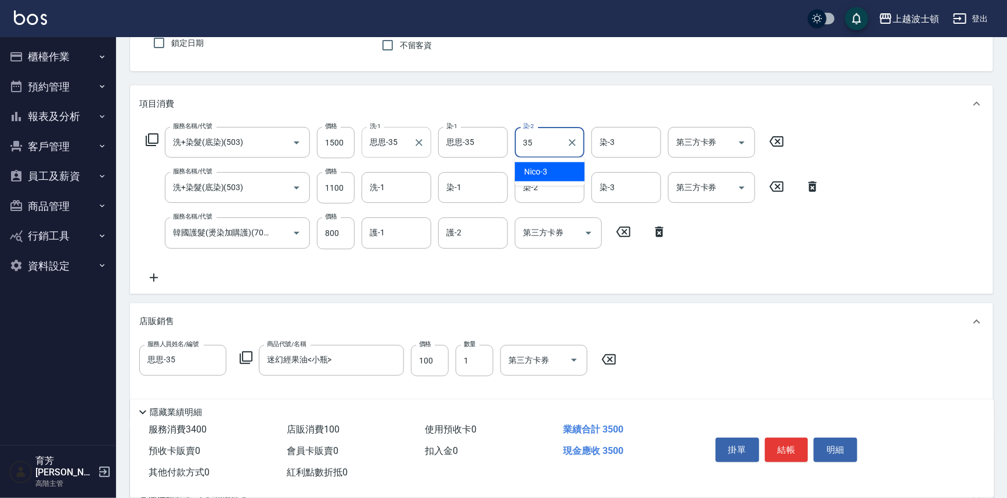
type input "思思-35"
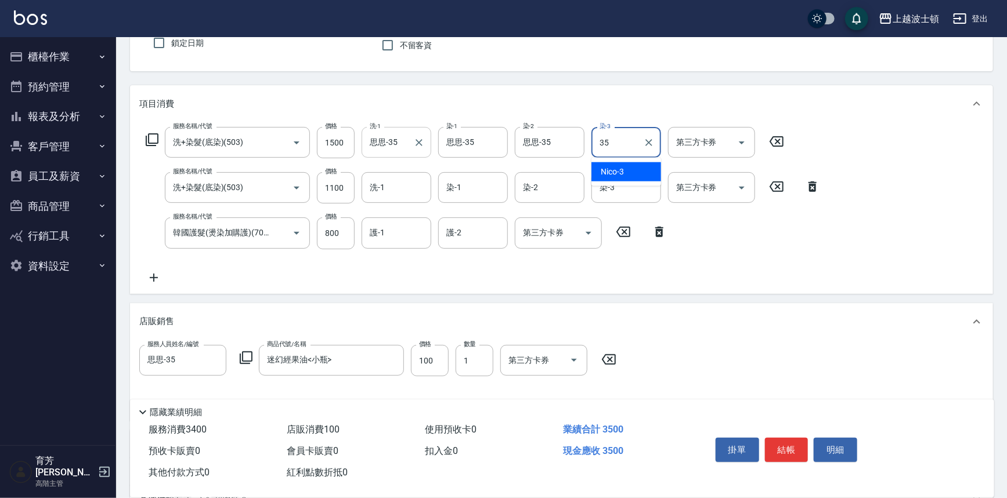
type input "思思-35"
drag, startPoint x: 391, startPoint y: 169, endPoint x: 390, endPoint y: 176, distance: 7.1
click at [391, 172] on div "服務名稱/代號 洗+染髮(底染)(503) 服務名稱/代號 價格 1500 價格 洗-1 思思-35 洗-1 染-1 思思-35 染-1 染-2 思思-35 …" at bounding box center [483, 205] width 688 height 157
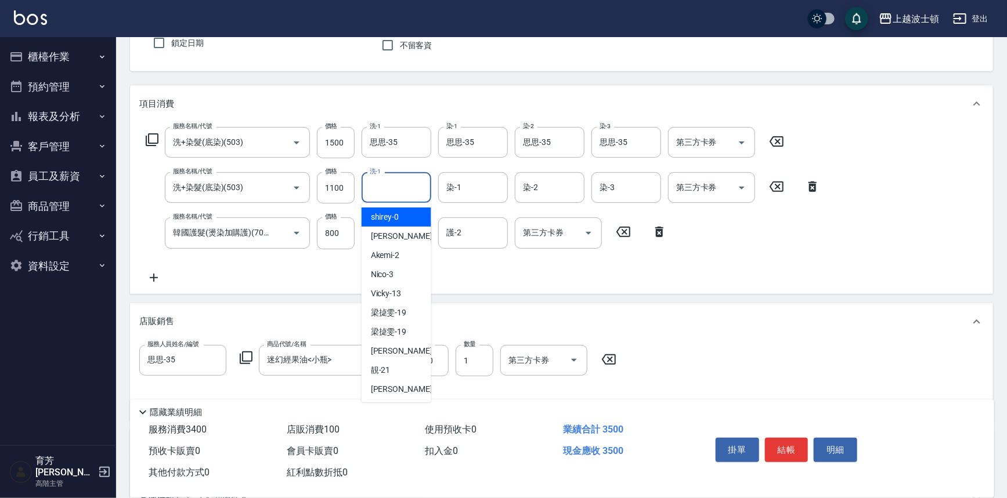
click at [387, 194] on input "洗-1" at bounding box center [396, 188] width 59 height 20
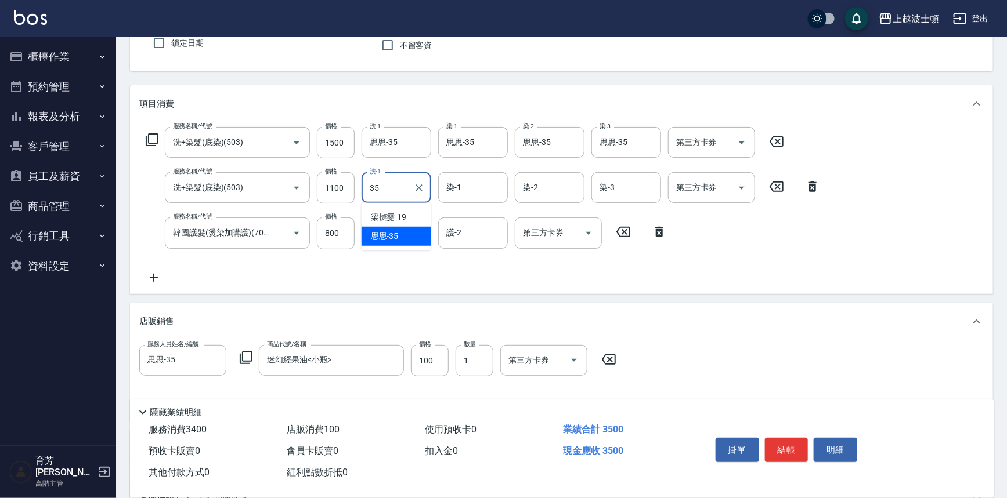
type input "思思-35"
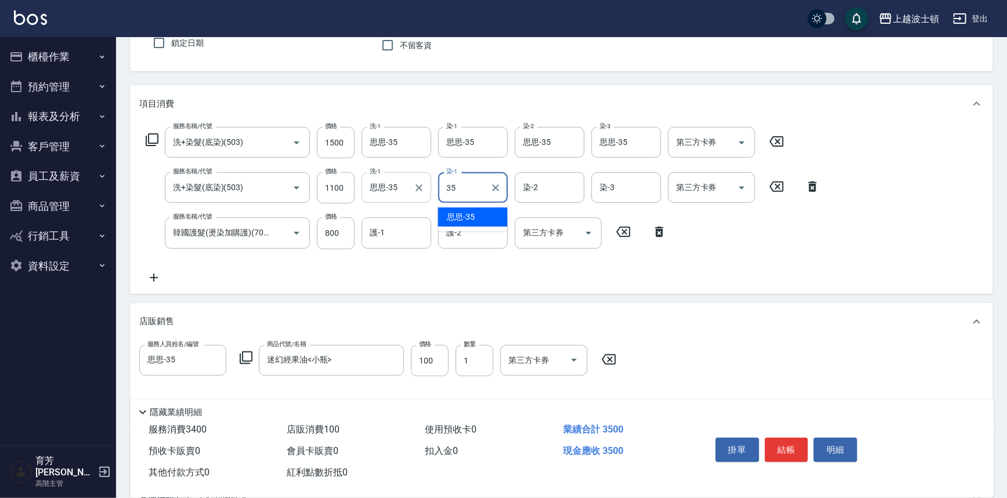
type input "思思-35"
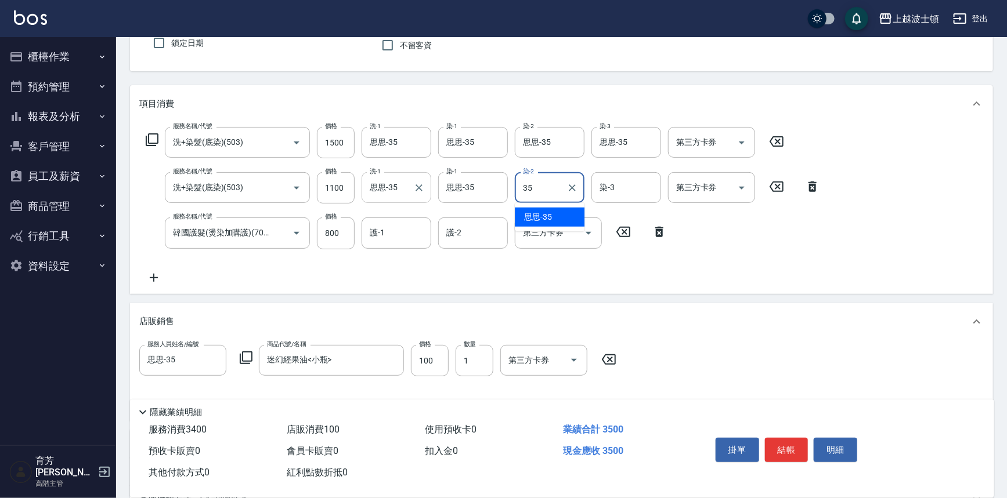
type input "思思-35"
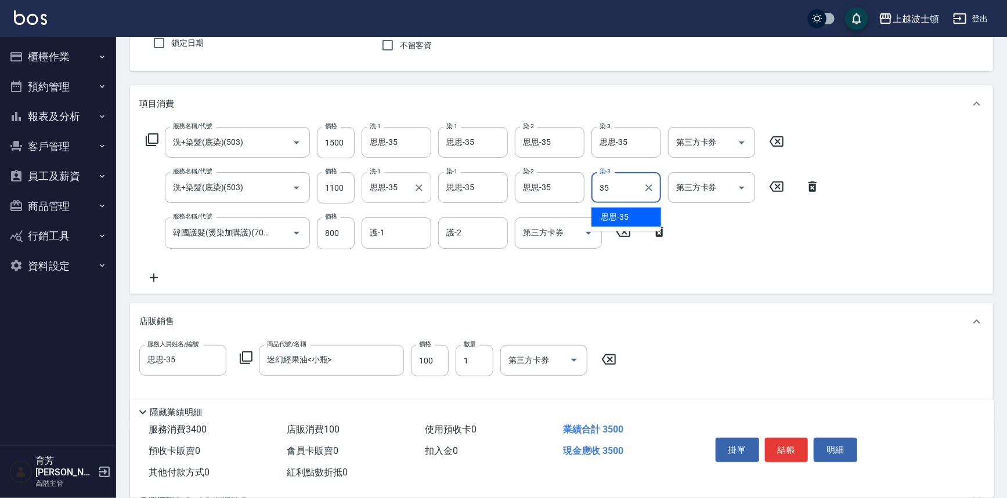
type input "思思-35"
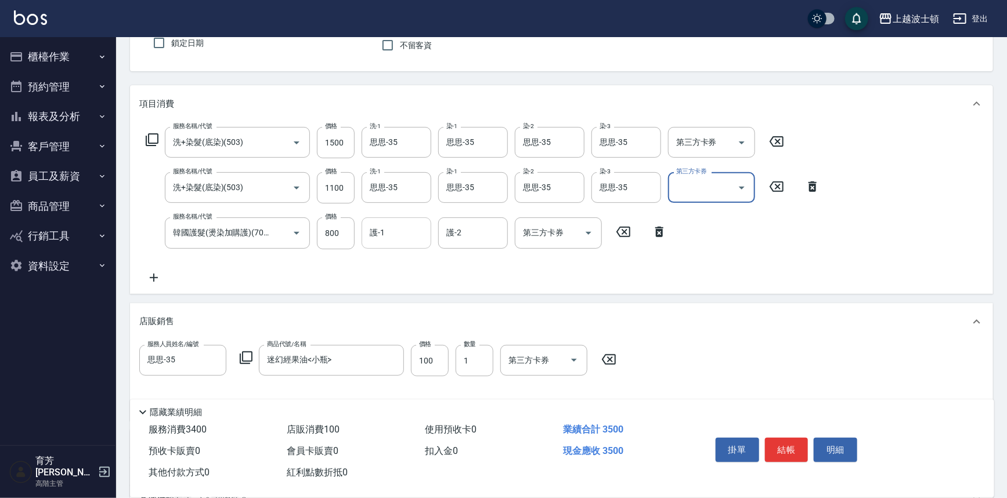
click at [408, 225] on input "護-1" at bounding box center [396, 233] width 59 height 20
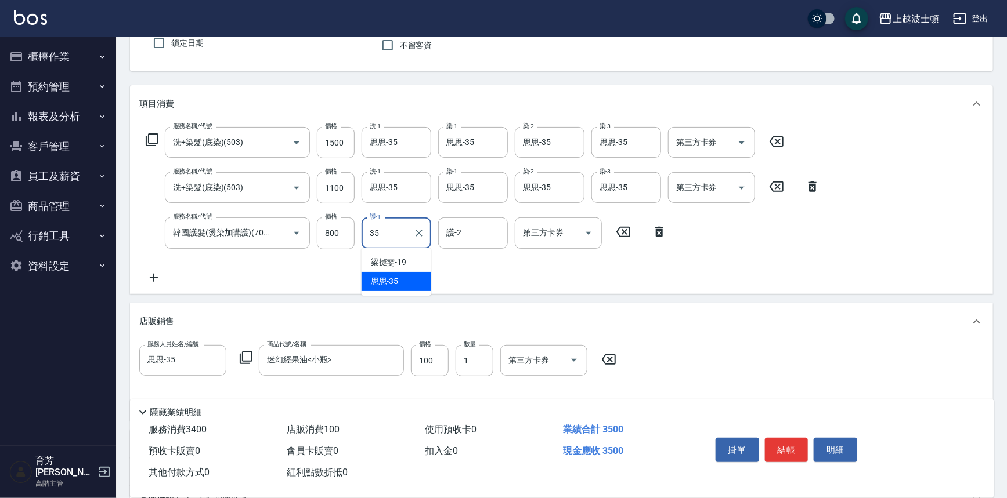
type input "思思-35"
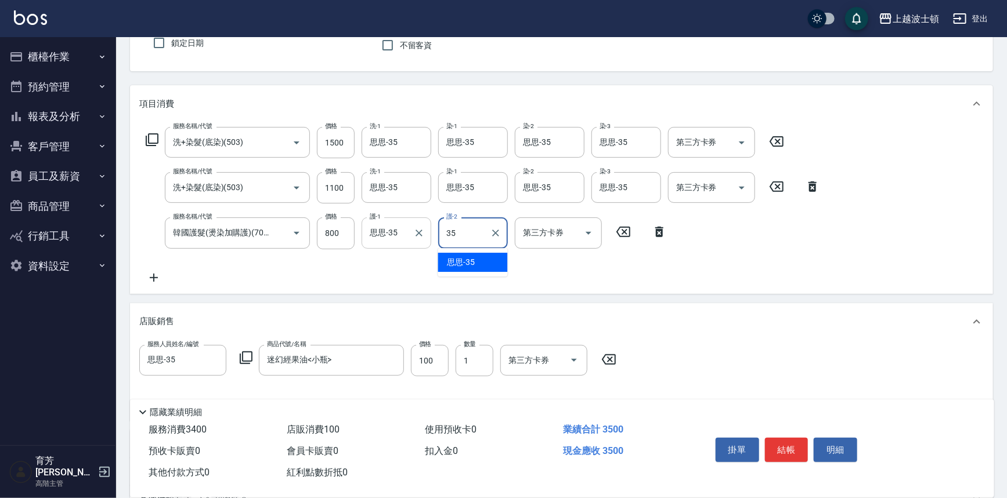
type input "思思-35"
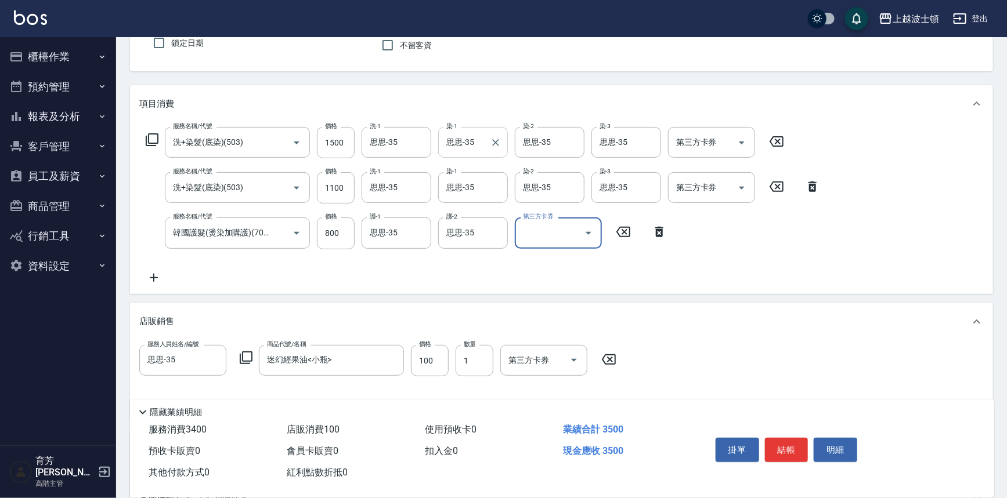
click at [486, 151] on div "思思-35 染-1" at bounding box center [473, 142] width 70 height 31
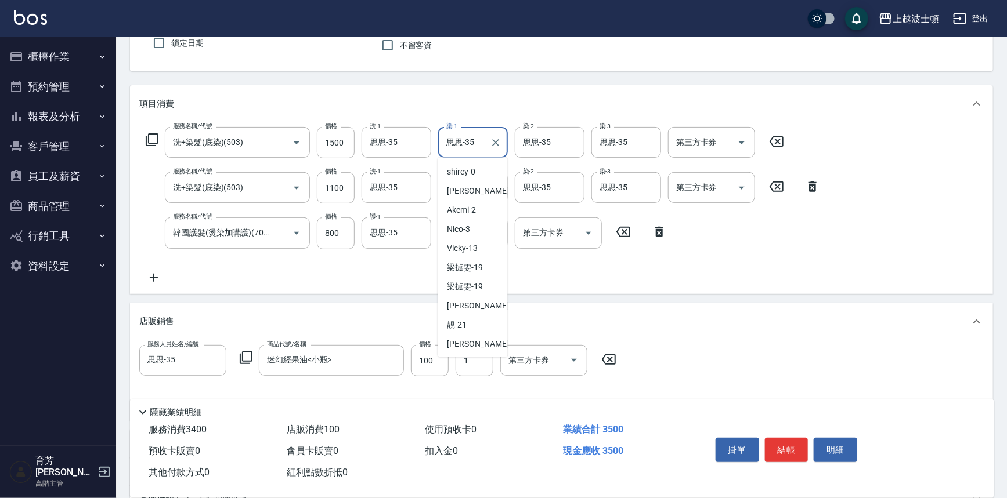
scroll to position [111, 0]
click at [472, 145] on input "思思-35" at bounding box center [464, 142] width 42 height 20
click at [541, 147] on input "思思-35" at bounding box center [541, 142] width 42 height 20
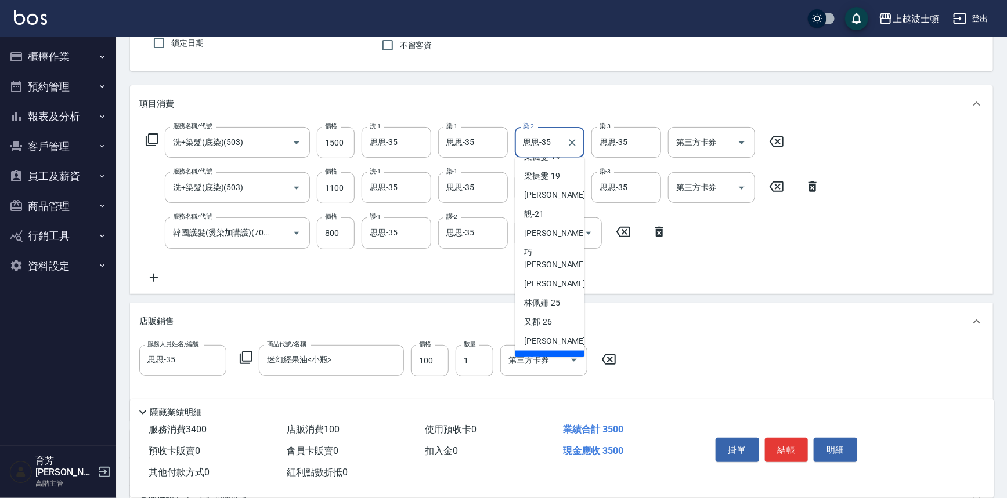
click at [541, 147] on input "思思-35" at bounding box center [541, 142] width 42 height 20
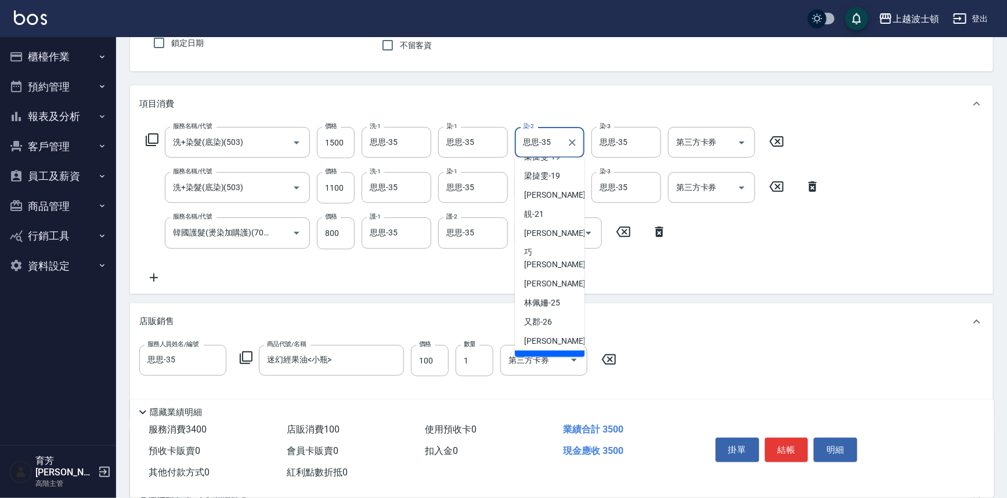
click at [541, 147] on input "思思-35" at bounding box center [541, 142] width 42 height 20
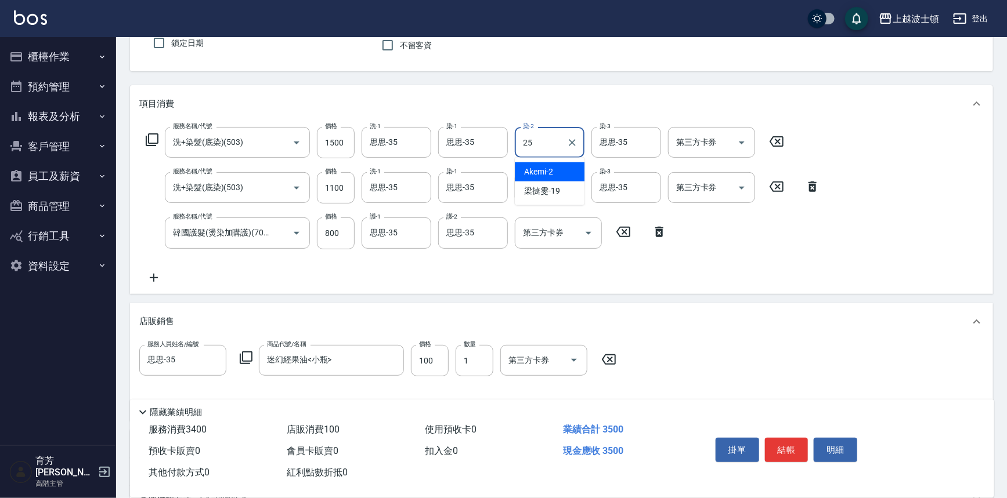
type input "[PERSON_NAME]-25"
click at [787, 446] on button "結帳" at bounding box center [787, 450] width 44 height 24
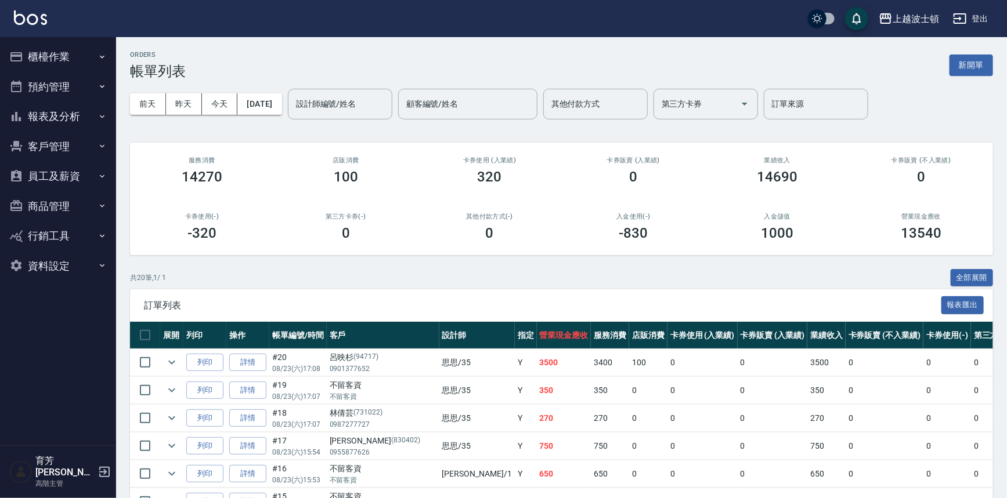
click at [45, 17] on img at bounding box center [30, 17] width 33 height 15
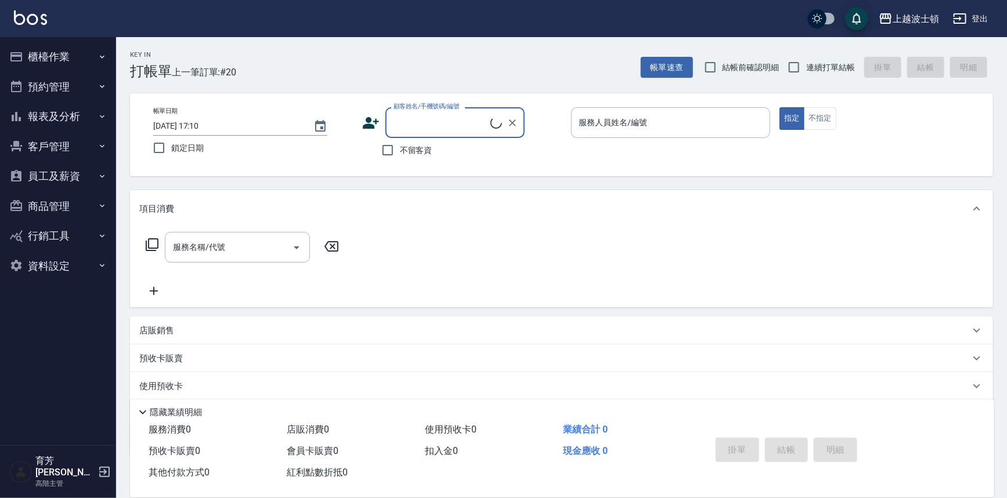
click at [418, 125] on input "顧客姓名/手機號碼/編號" at bounding box center [440, 123] width 100 height 20
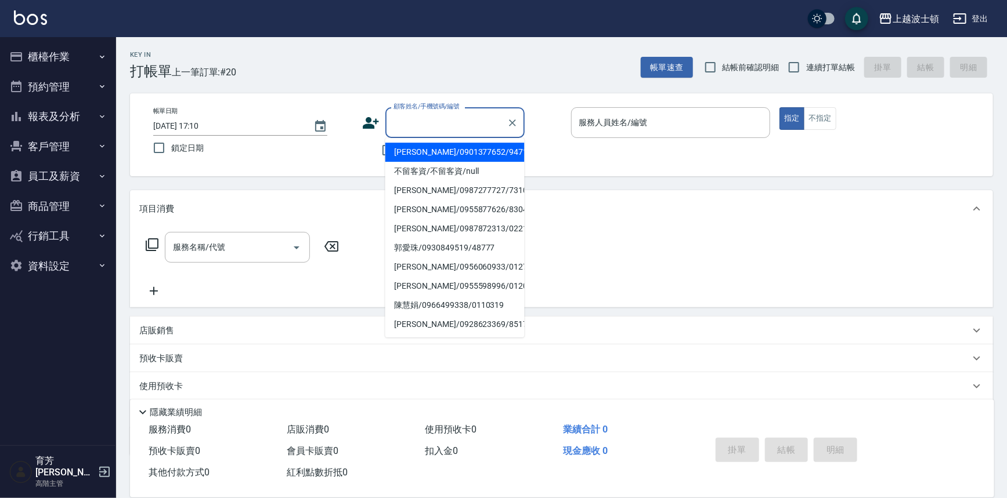
click at [89, 52] on button "櫃檯作業" at bounding box center [58, 57] width 107 height 30
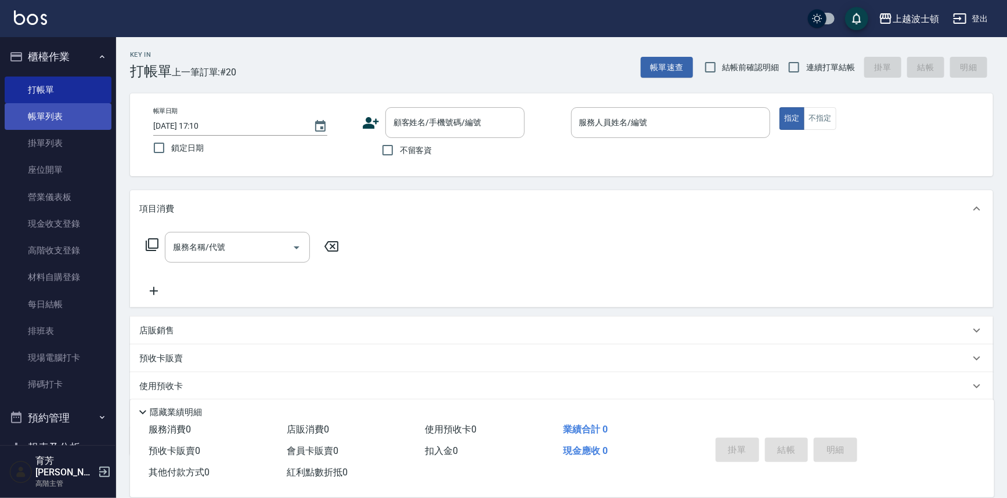
click at [74, 118] on link "帳單列表" at bounding box center [58, 116] width 107 height 27
click at [75, 118] on link "帳單列表" at bounding box center [58, 116] width 107 height 27
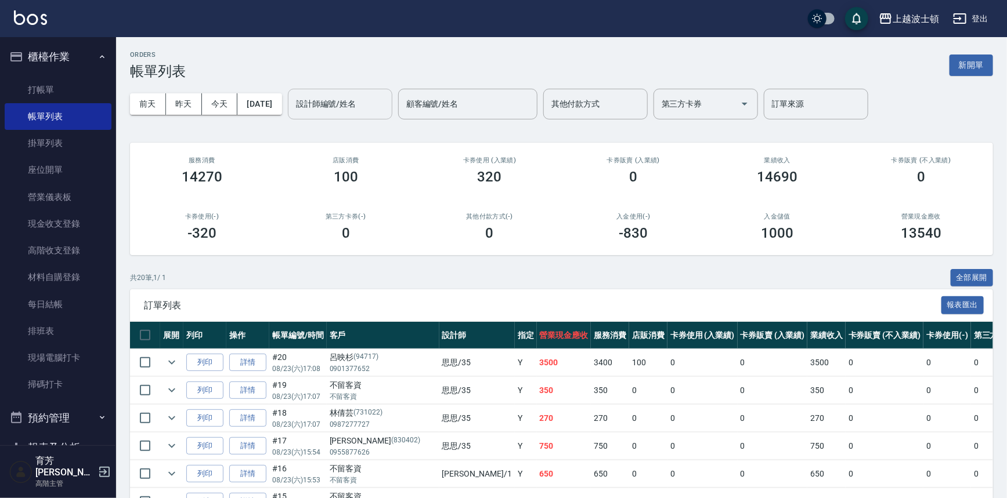
click at [335, 115] on div "設計師編號/姓名" at bounding box center [340, 104] width 104 height 31
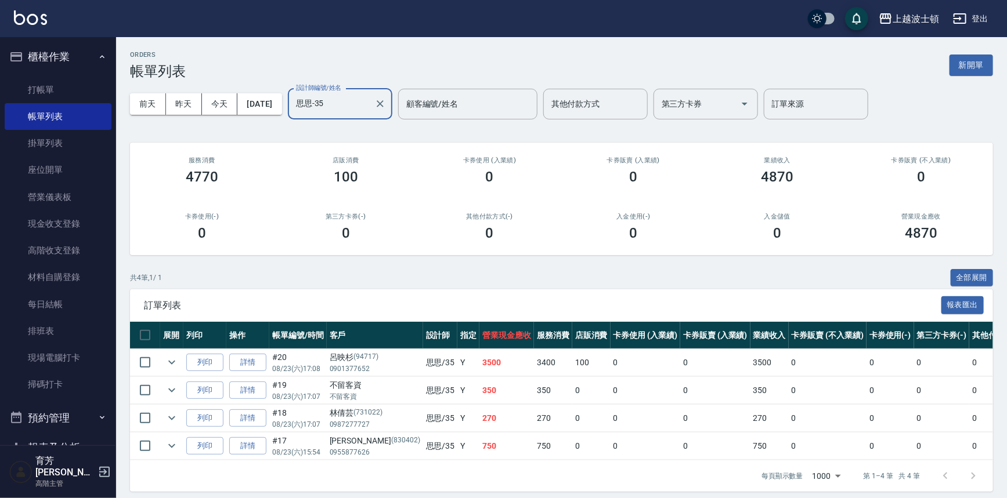
type input "思思-35"
click at [39, 28] on div "上越波士頓 登出" at bounding box center [503, 18] width 1007 height 37
click at [39, 27] on div "上越波士頓 登出" at bounding box center [503, 18] width 1007 height 37
click at [39, 22] on img at bounding box center [30, 17] width 33 height 15
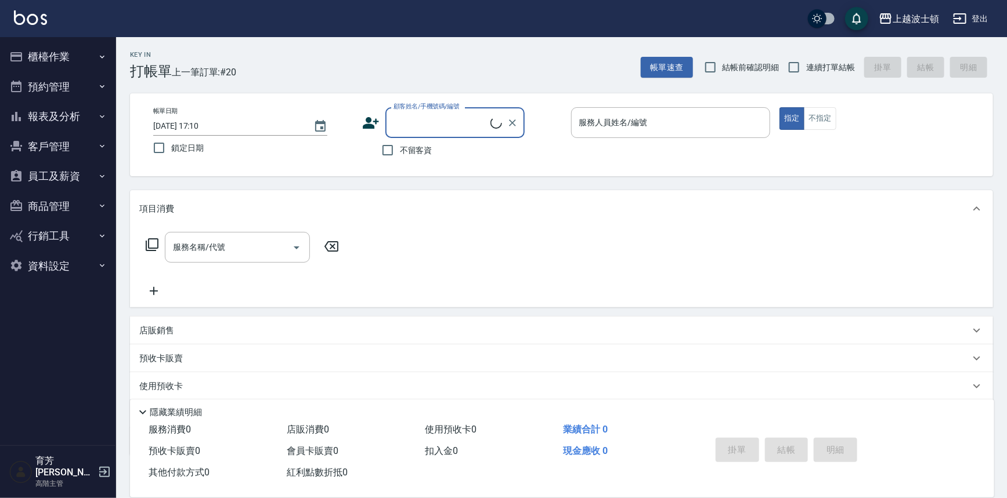
click at [71, 165] on button "員工及薪資" at bounding box center [58, 176] width 107 height 30
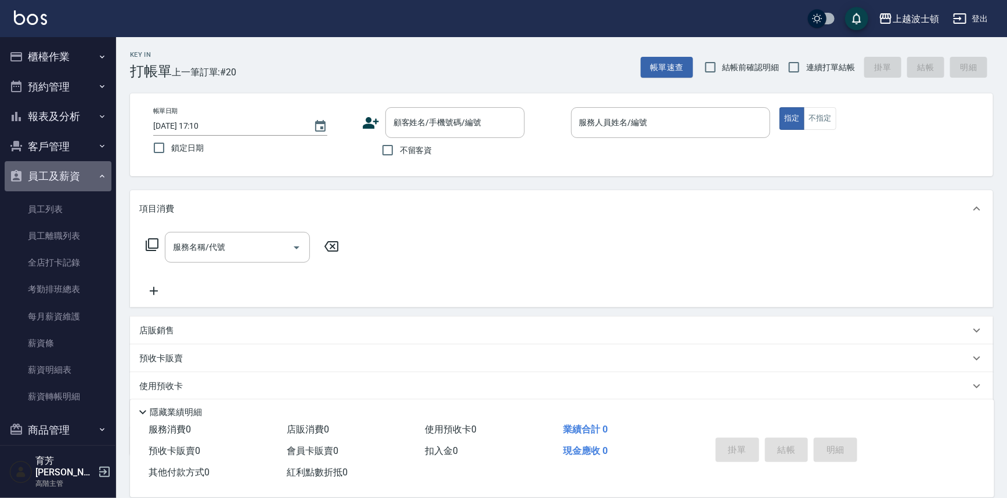
click at [71, 178] on button "員工及薪資" at bounding box center [58, 176] width 107 height 30
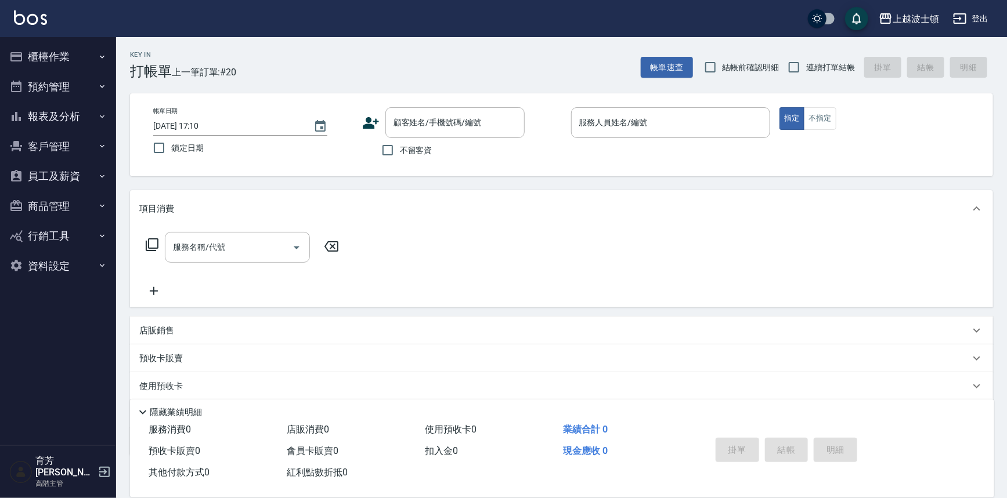
click at [90, 109] on button "報表及分析" at bounding box center [58, 117] width 107 height 30
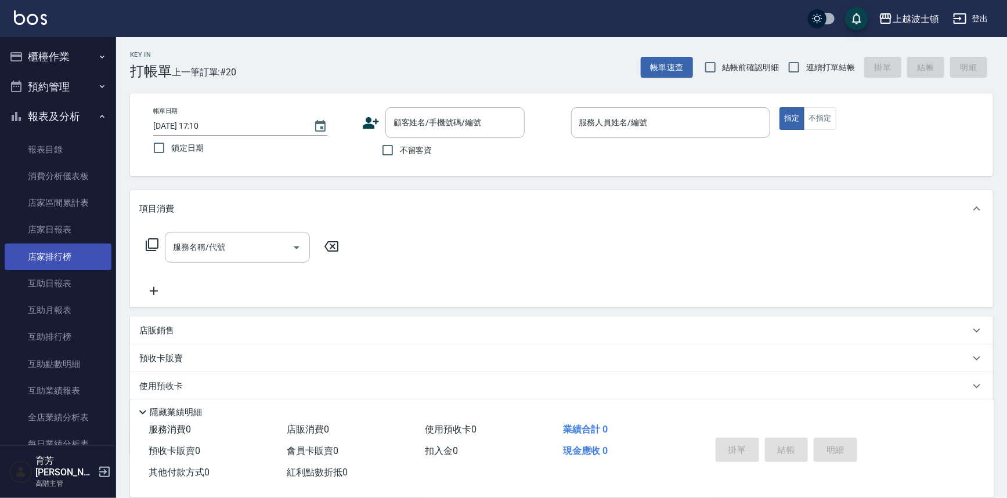
click at [63, 256] on link "店家排行榜" at bounding box center [58, 257] width 107 height 27
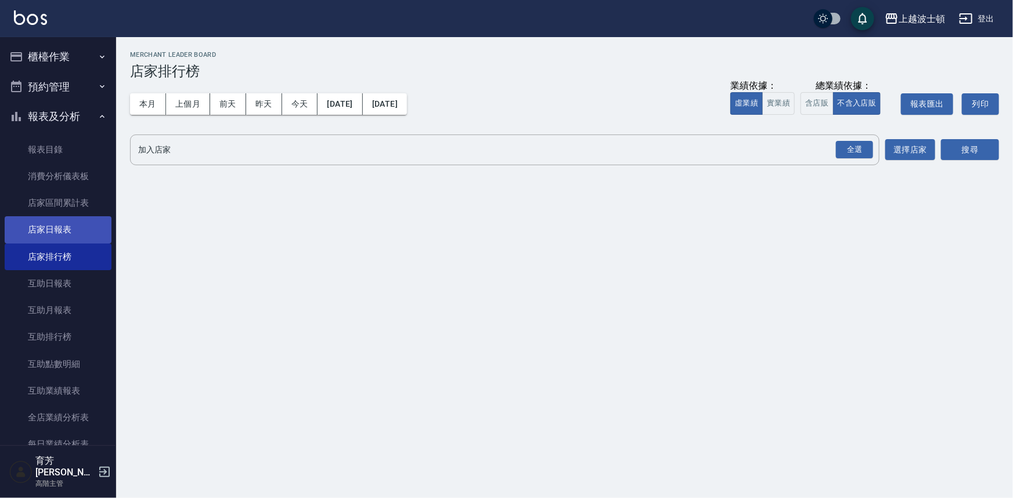
click at [60, 227] on link "店家日報表" at bounding box center [58, 229] width 107 height 27
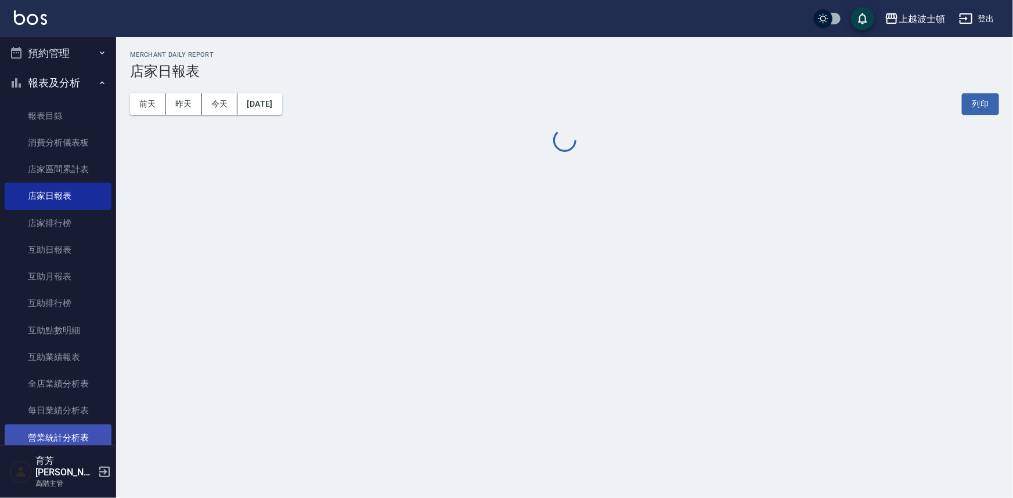
scroll to position [52, 0]
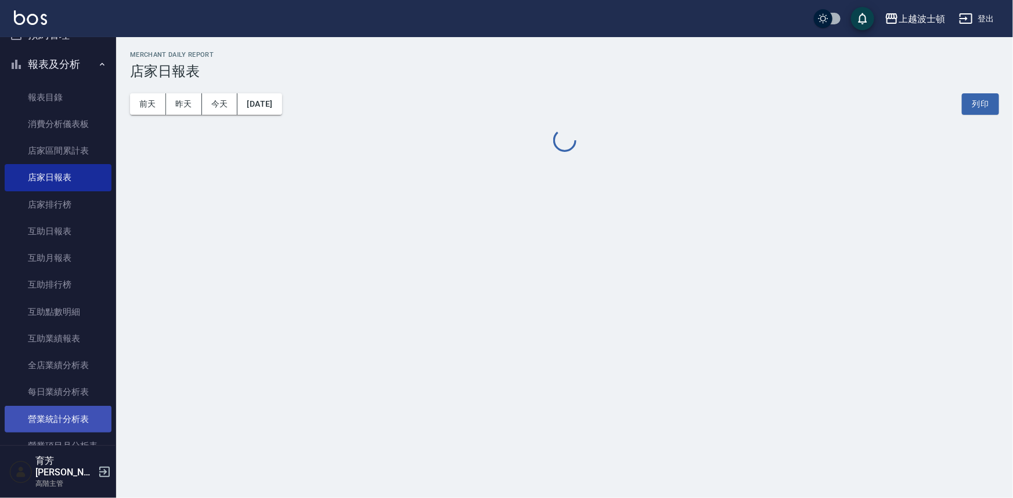
click at [81, 411] on link "營業統計分析表" at bounding box center [58, 419] width 107 height 27
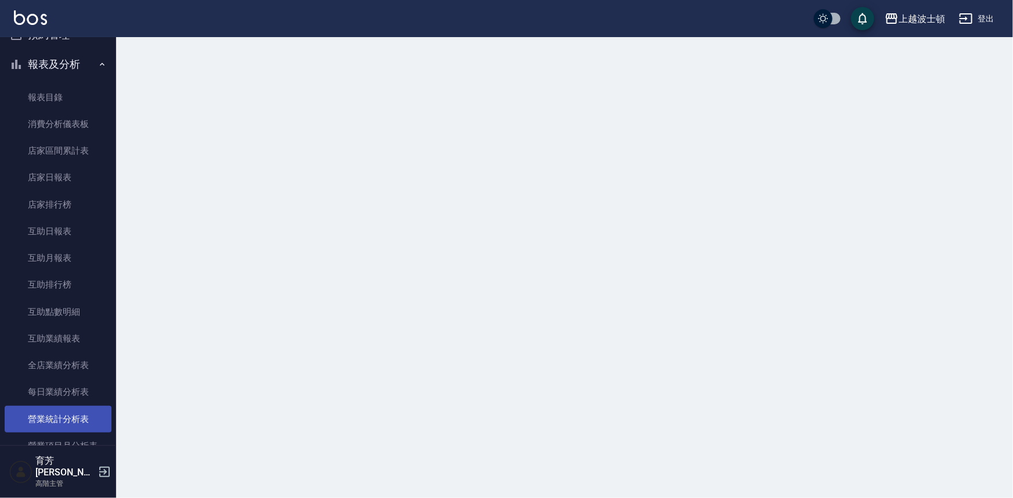
click at [69, 418] on link "營業統計分析表" at bounding box center [58, 419] width 107 height 27
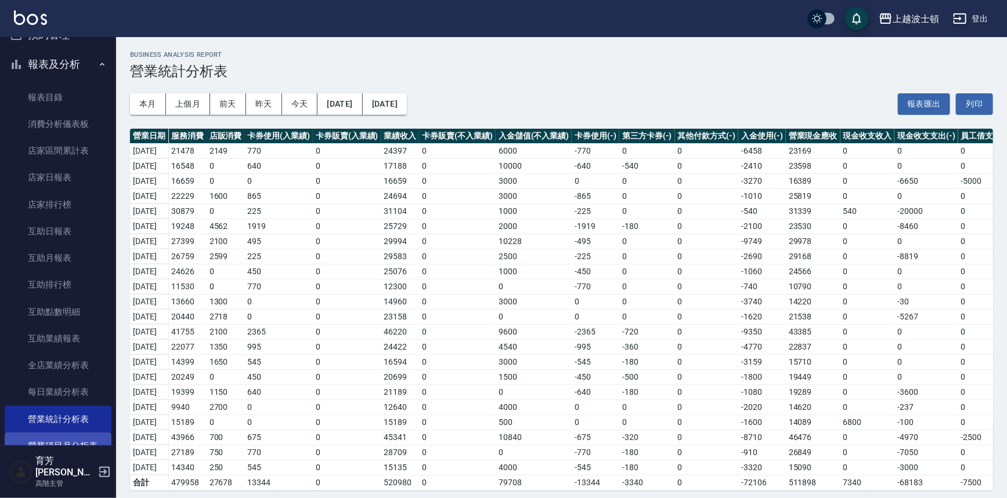
click at [69, 435] on link "營業項目月分析表" at bounding box center [58, 446] width 107 height 27
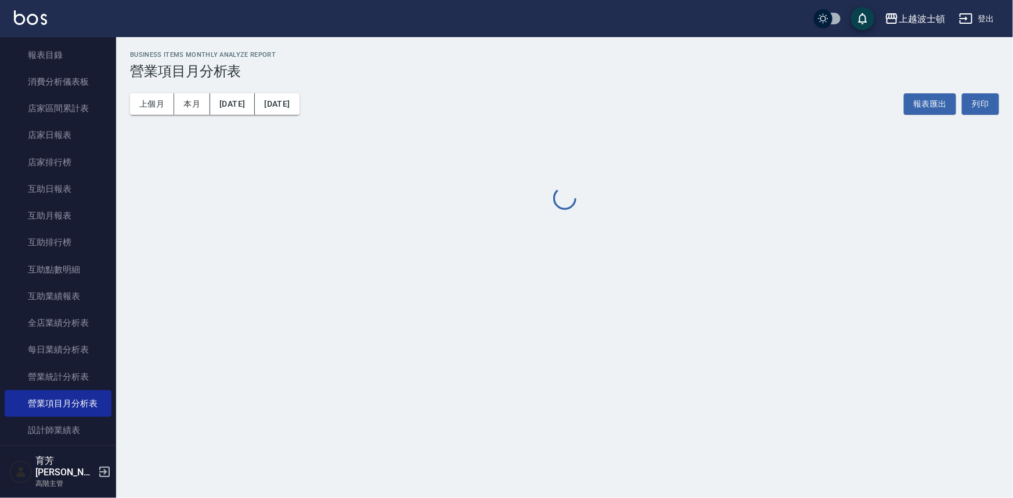
scroll to position [211, 0]
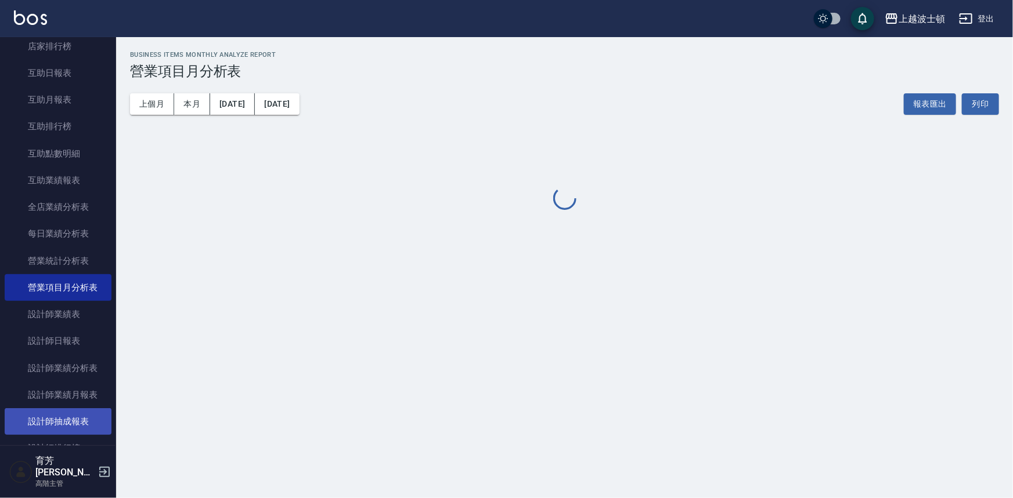
click at [79, 412] on link "設計師抽成報表" at bounding box center [58, 421] width 107 height 27
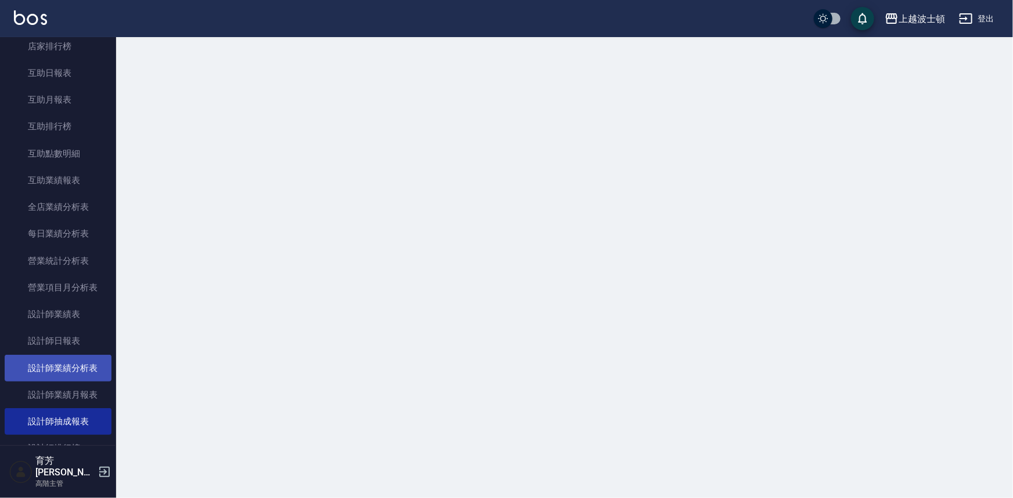
click at [82, 360] on link "設計師業績分析表" at bounding box center [58, 368] width 107 height 27
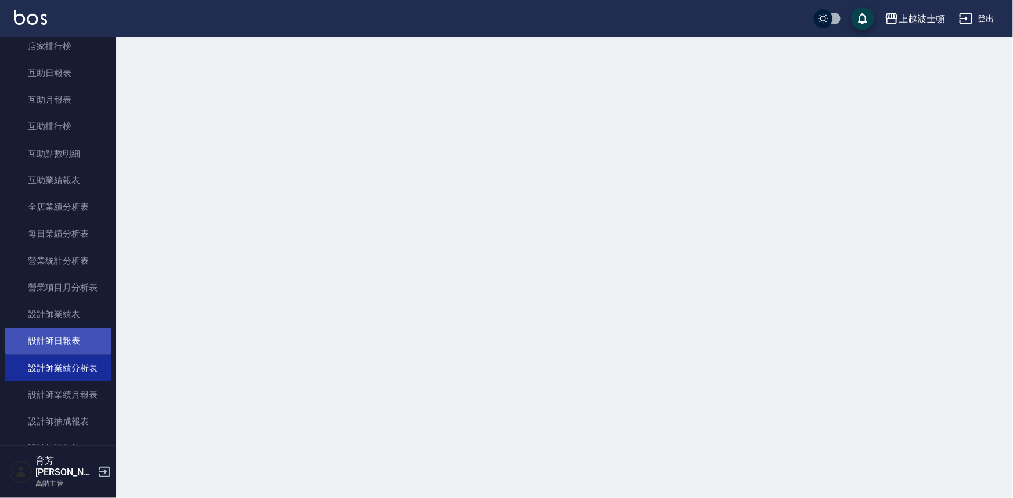
click at [83, 342] on link "設計師日報表" at bounding box center [58, 341] width 107 height 27
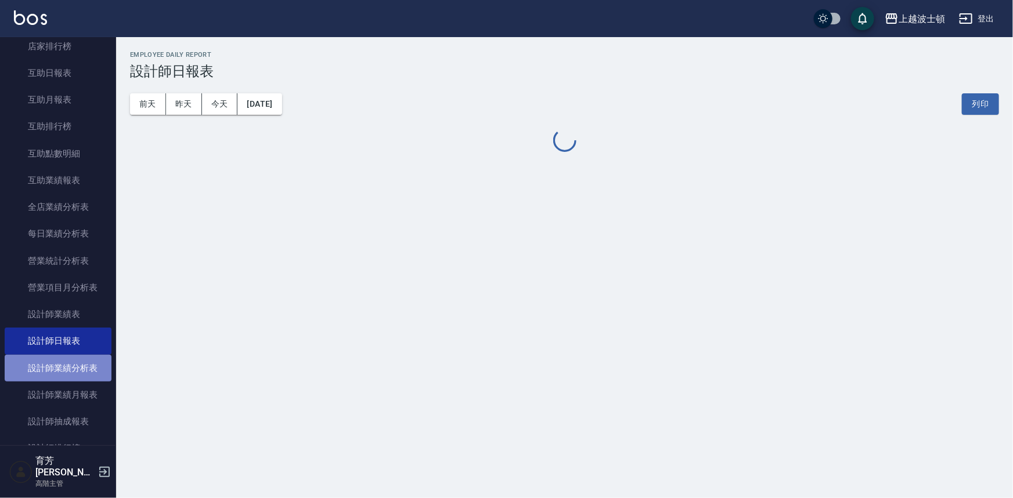
click at [92, 379] on link "設計師業績分析表" at bounding box center [58, 368] width 107 height 27
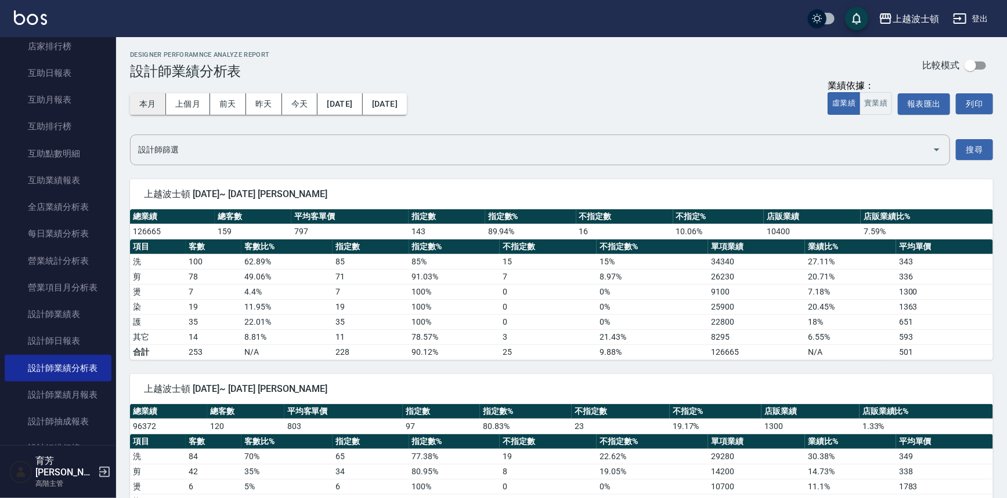
click at [144, 104] on button "本月" at bounding box center [148, 103] width 36 height 21
click at [71, 394] on link "設計師業績月報表" at bounding box center [58, 395] width 107 height 27
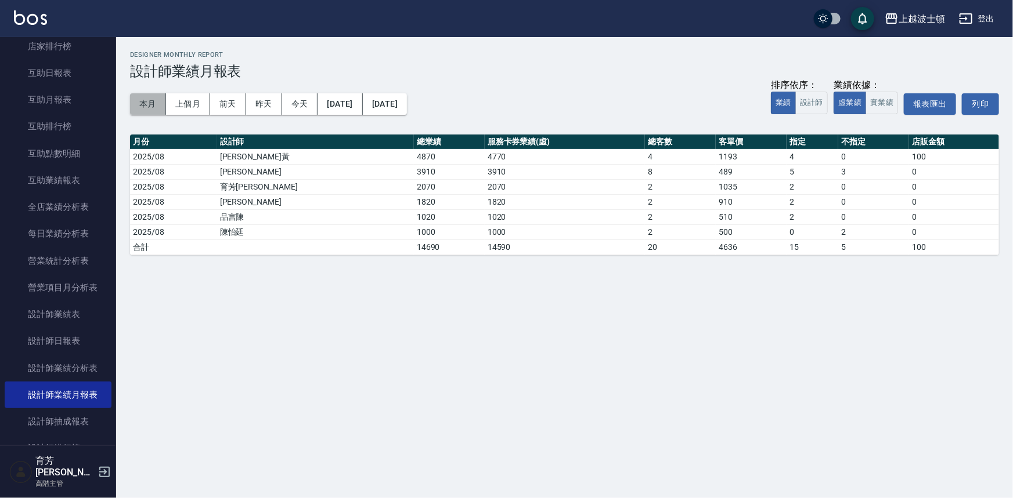
click at [153, 103] on button "本月" at bounding box center [148, 103] width 36 height 21
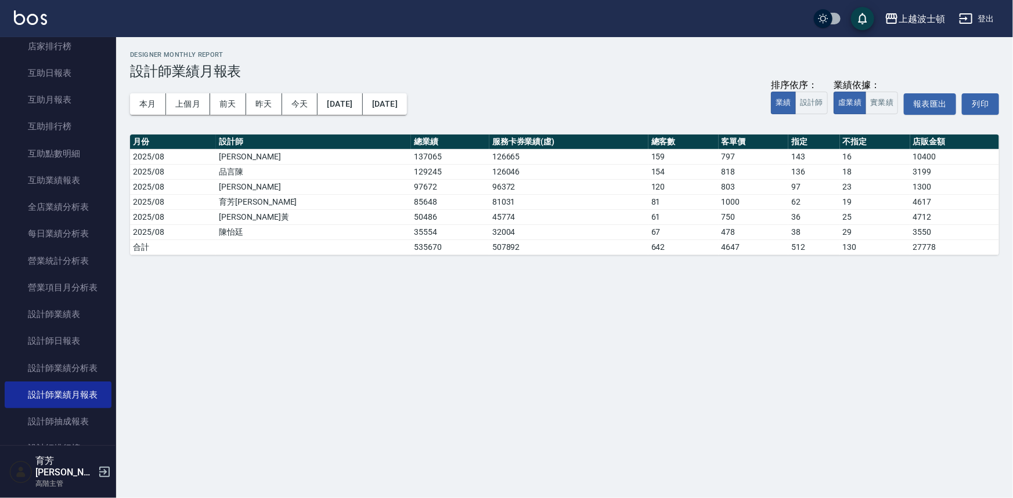
click at [45, 25] on link at bounding box center [30, 18] width 33 height 17
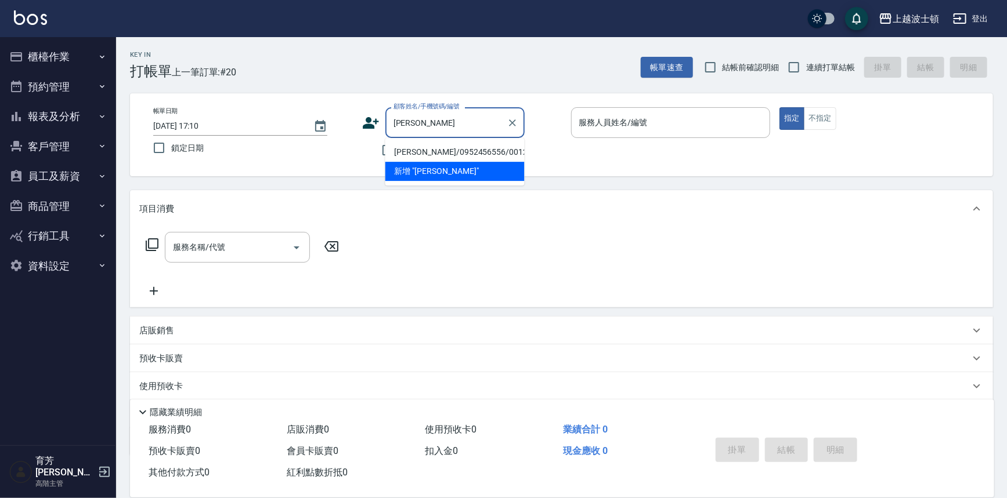
click at [444, 156] on li "廖啟佑/0952456556/001214" at bounding box center [454, 152] width 139 height 19
type input "廖啟佑/0952456556/001214"
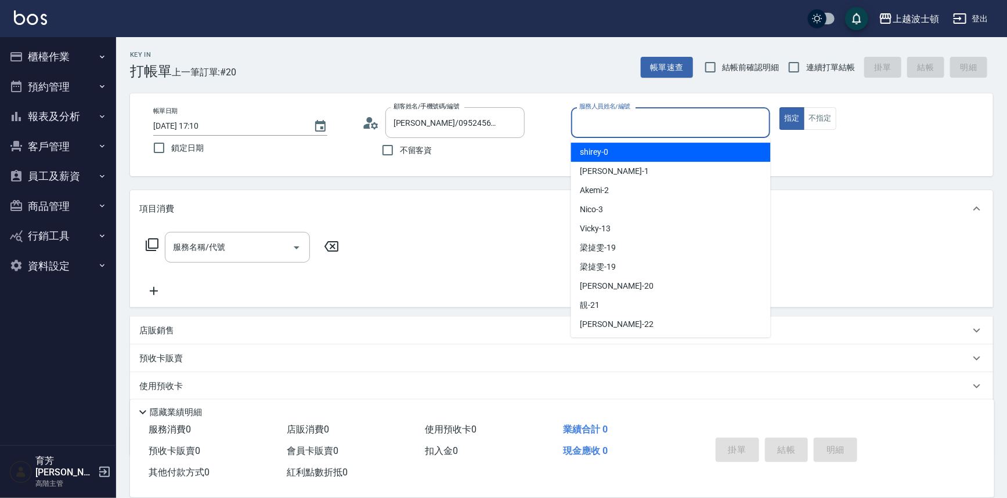
click at [595, 114] on input "服務人員姓名/編號" at bounding box center [670, 123] width 189 height 20
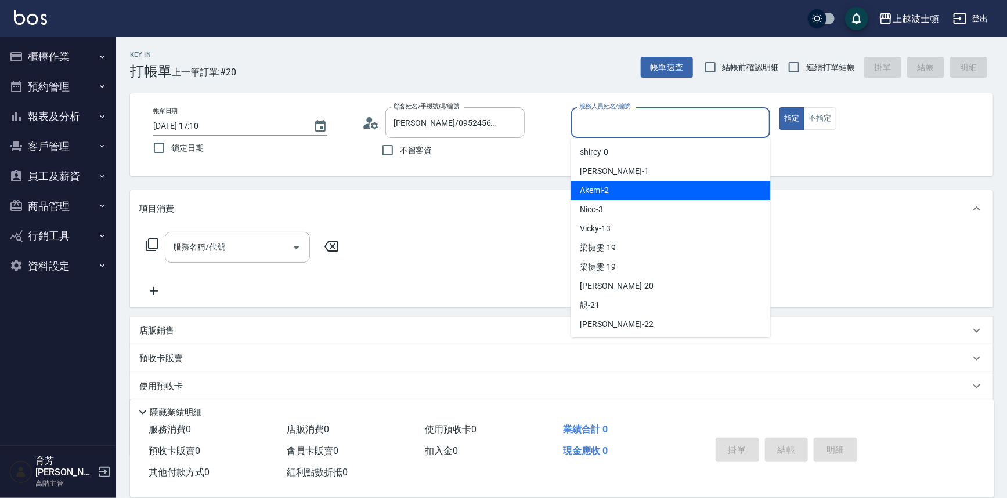
click at [636, 194] on div "Akemi -2" at bounding box center [671, 190] width 200 height 19
type input "Akemi-2"
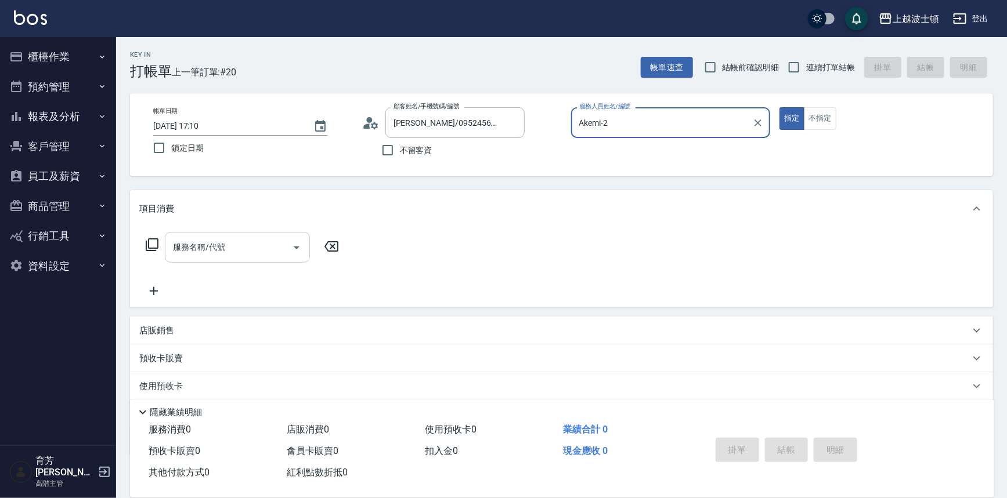
click at [251, 235] on div "服務名稱/代號" at bounding box center [237, 247] width 145 height 31
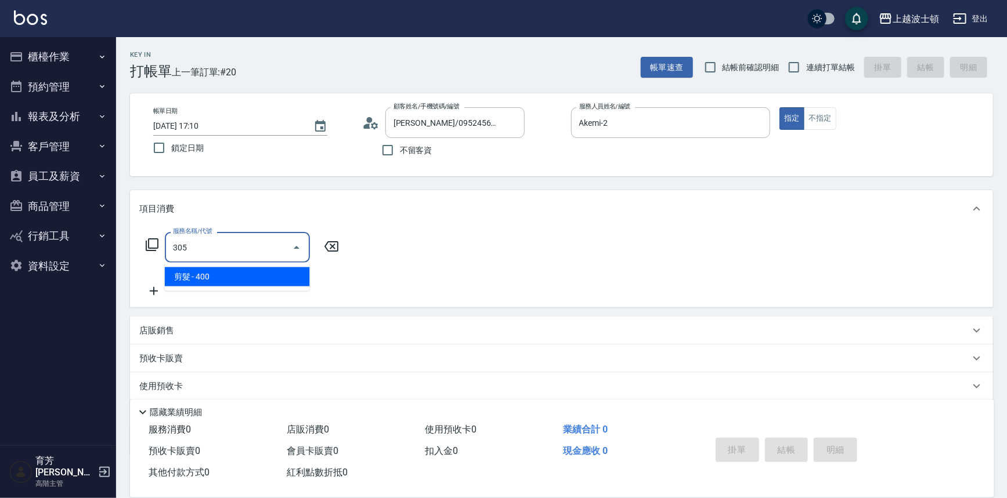
click at [252, 283] on span "剪髮 - 400" at bounding box center [237, 276] width 145 height 19
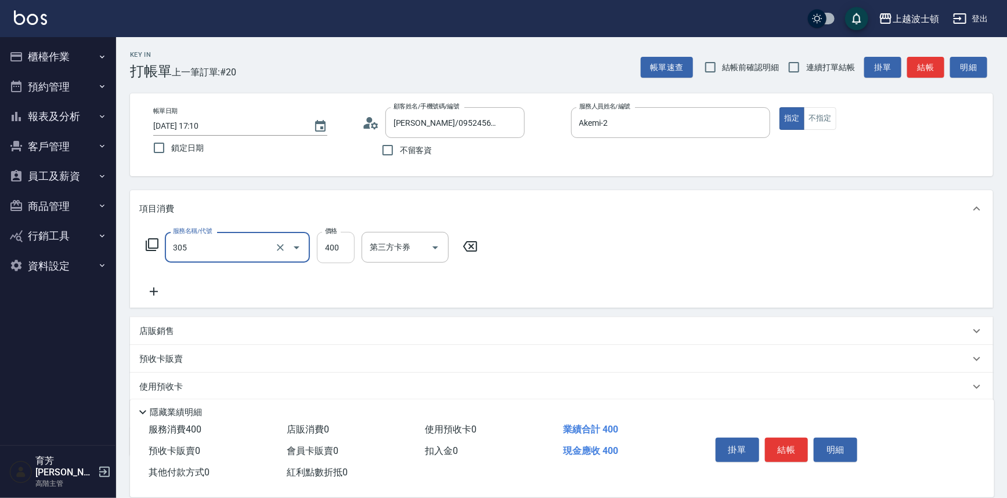
type input "剪髮(305)"
click at [320, 247] on input "400" at bounding box center [336, 247] width 38 height 31
type input "350"
click at [825, 207] on div "項目消費" at bounding box center [554, 209] width 830 height 12
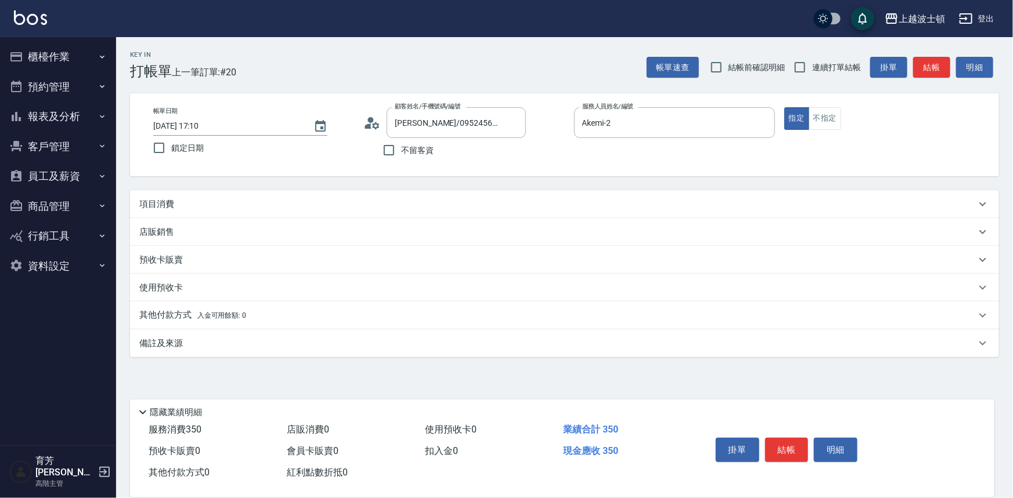
click at [561, 191] on div "項目消費" at bounding box center [564, 204] width 869 height 28
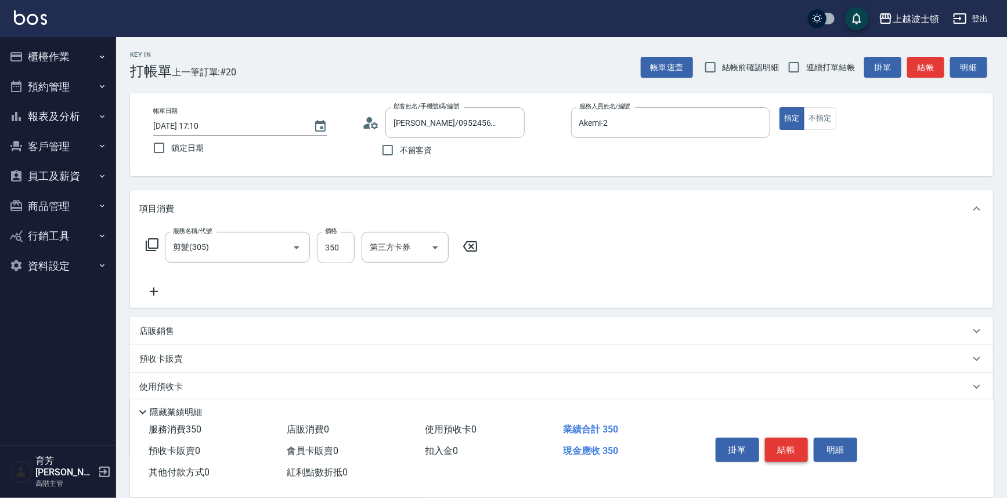
click at [778, 453] on button "結帳" at bounding box center [787, 450] width 44 height 24
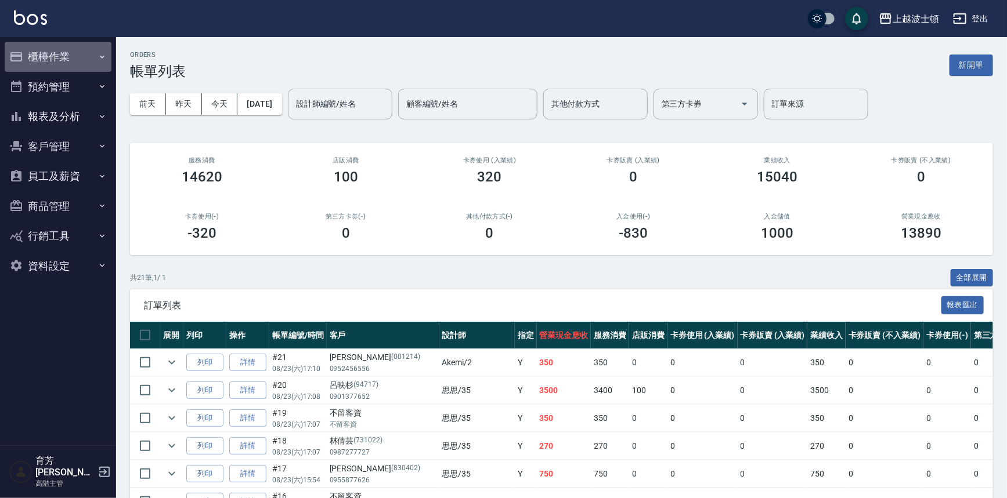
click at [51, 58] on button "櫃檯作業" at bounding box center [58, 57] width 107 height 30
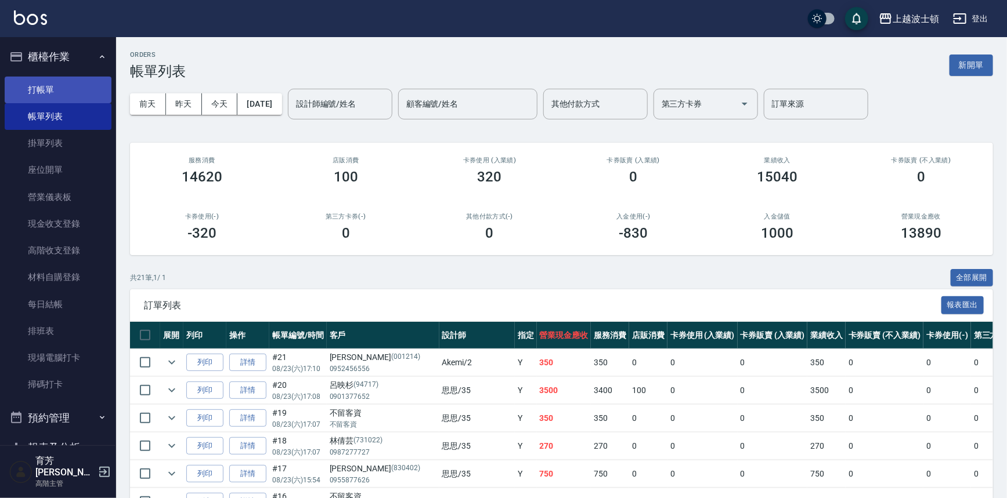
click at [55, 79] on link "打帳單" at bounding box center [58, 90] width 107 height 27
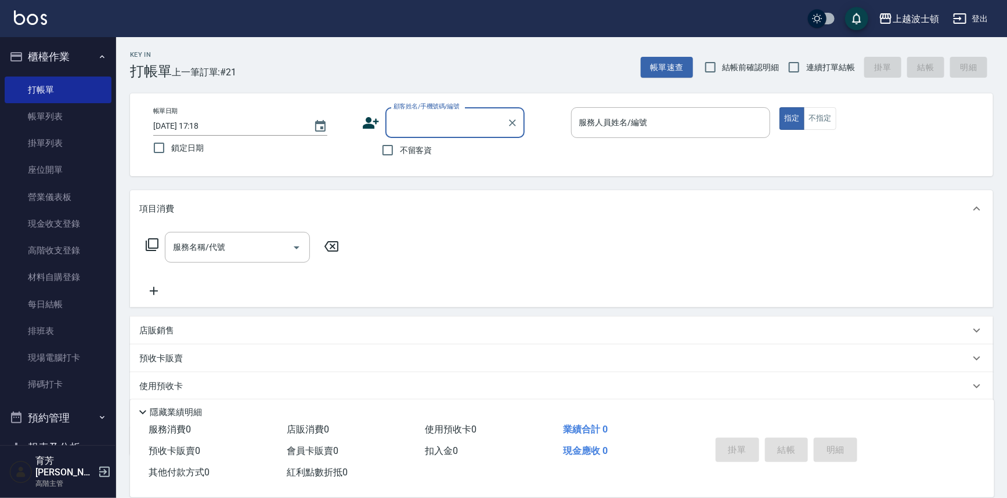
click at [431, 124] on input "顧客姓名/手機號碼/編號" at bounding box center [445, 123] width 111 height 20
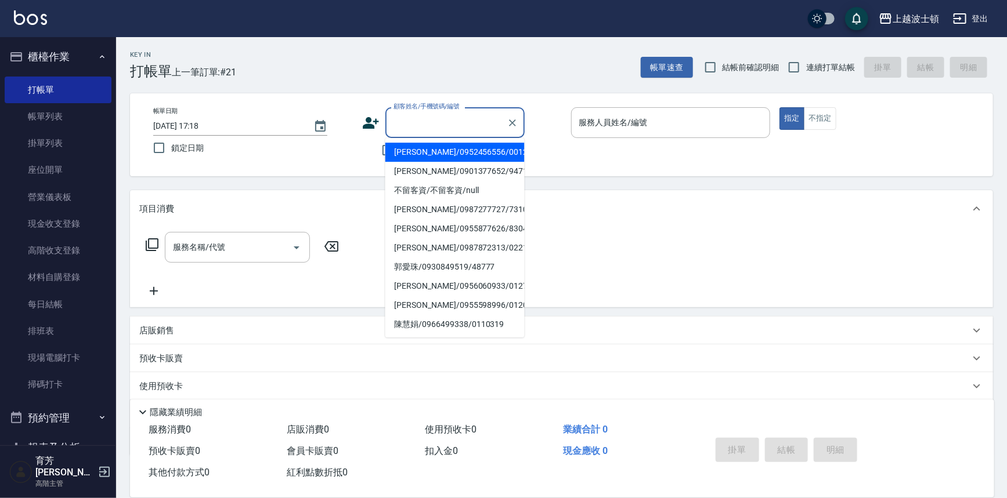
type input "ㄑ"
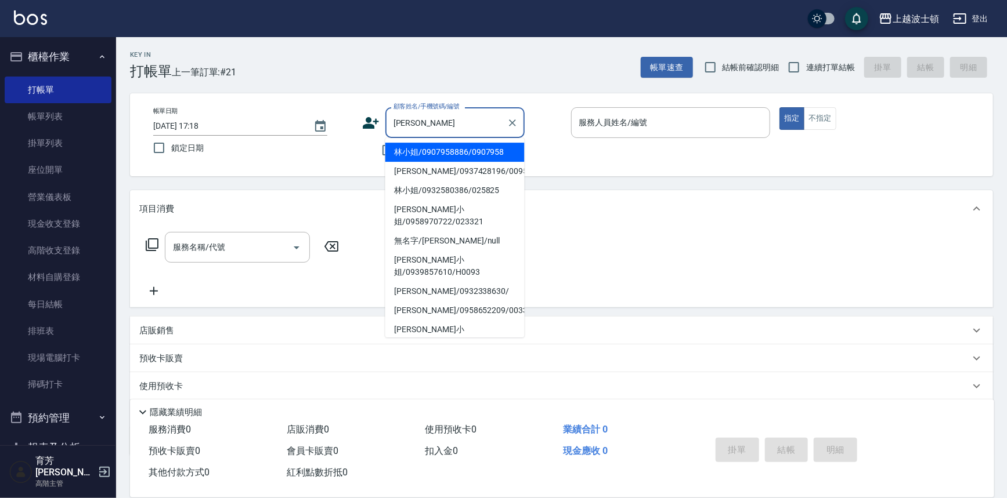
click at [427, 155] on li "林小姐/0907958886/0907958" at bounding box center [454, 152] width 139 height 19
type input "林小姐/0907958886/0907958"
type input "Akemi-2"
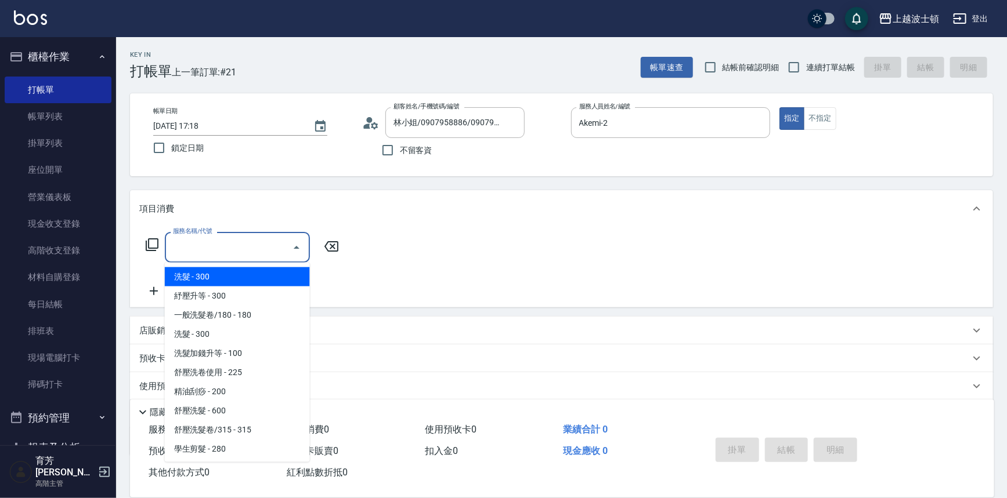
click at [241, 244] on input "服務名稱/代號" at bounding box center [228, 247] width 117 height 20
click at [255, 273] on span "洗髮 - 300" at bounding box center [237, 276] width 145 height 19
type input "洗髮(201)"
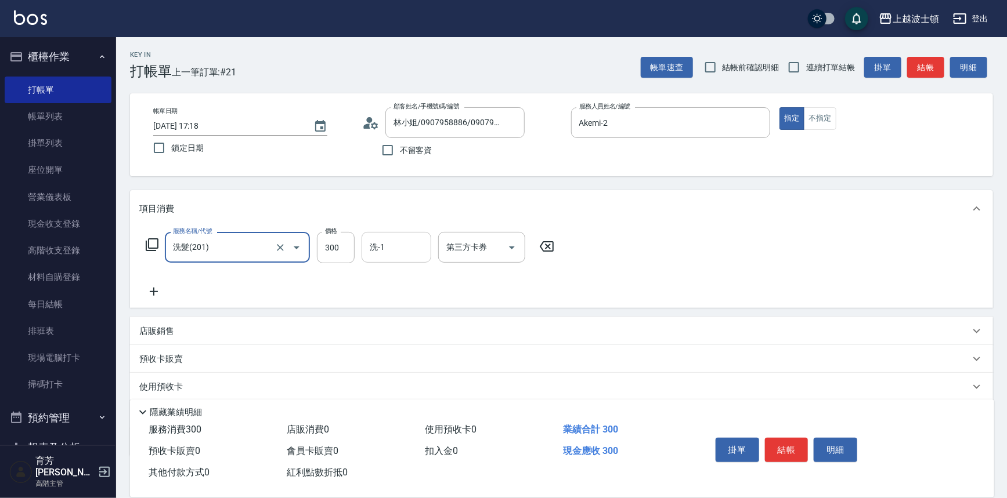
click at [388, 249] on input "洗-1" at bounding box center [396, 247] width 59 height 20
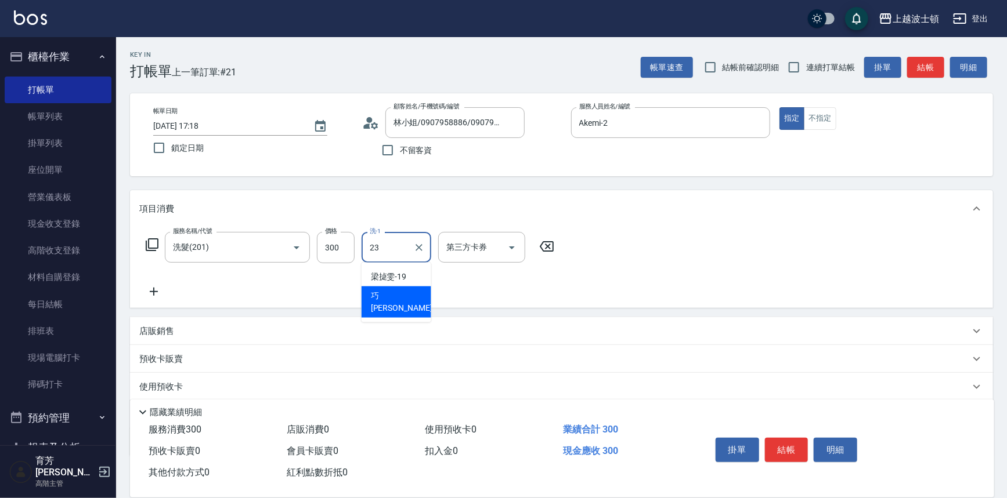
click at [392, 295] on span "巧莉 -23" at bounding box center [407, 302] width 73 height 24
type input "巧莉-23"
click at [725, 278] on div "服務名稱/代號 洗髮(201) 服務名稱/代號 價格 300 價格 洗-1 巧莉-23 洗-1 第三方卡券 第三方卡券" at bounding box center [561, 267] width 863 height 81
click at [791, 443] on button "結帳" at bounding box center [787, 450] width 44 height 24
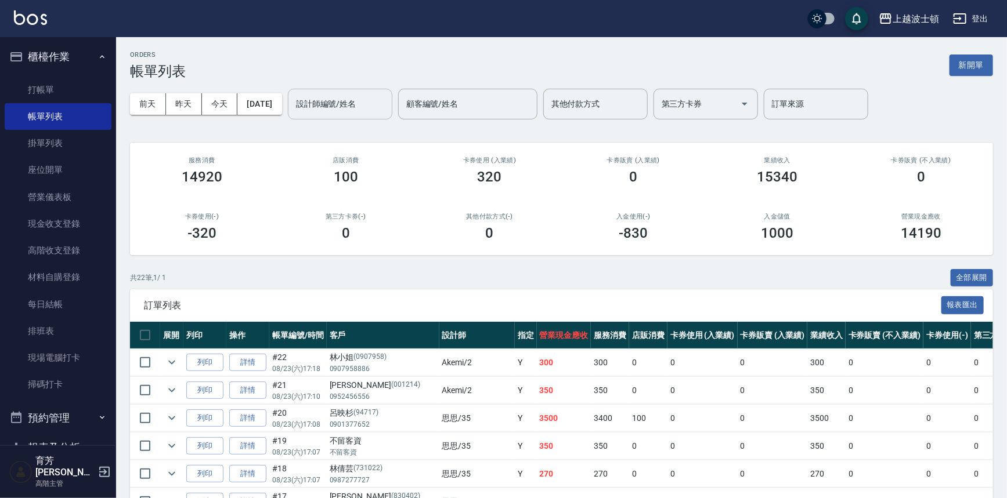
click at [365, 111] on input "設計師編號/姓名" at bounding box center [340, 104] width 94 height 20
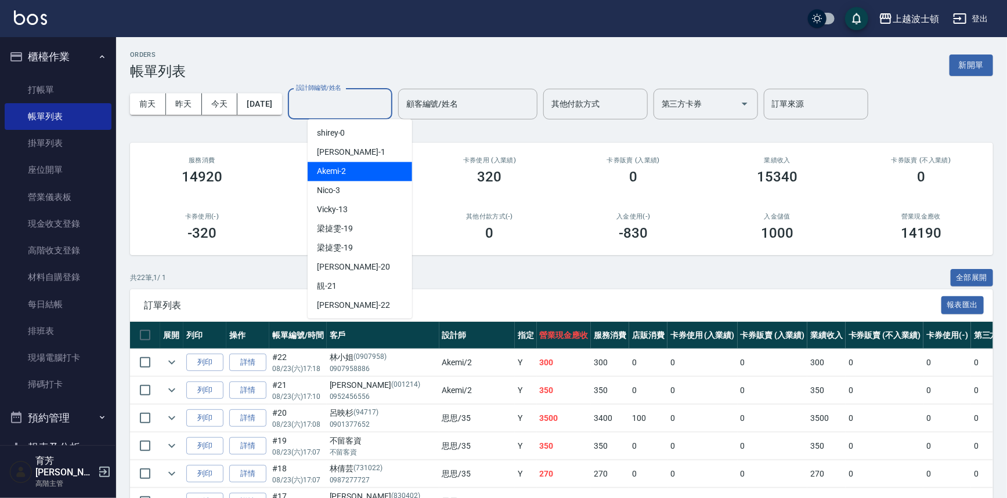
click at [377, 176] on div "Akemi -2" at bounding box center [360, 171] width 104 height 19
type input "Akemi-2"
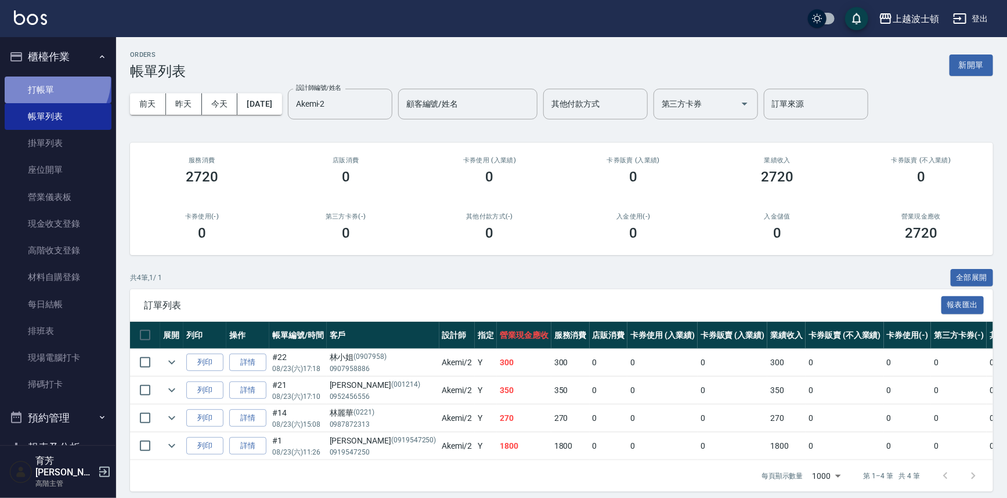
click at [54, 81] on link "打帳單" at bounding box center [58, 90] width 107 height 27
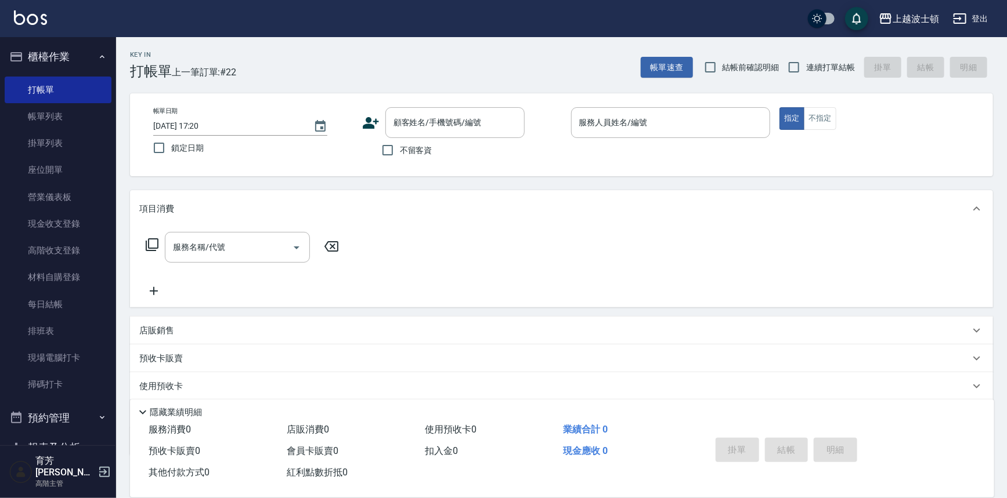
click at [371, 126] on icon at bounding box center [371, 123] width 16 height 12
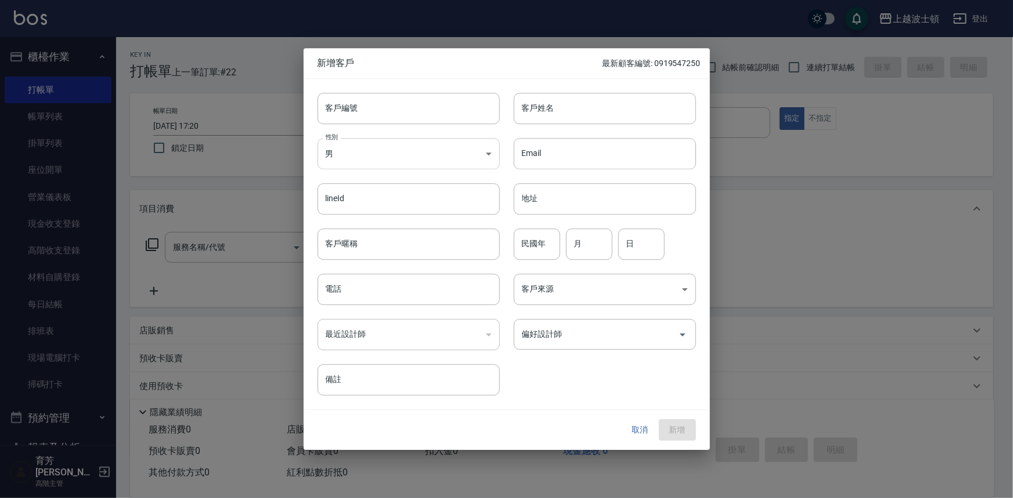
click at [366, 157] on body "上越波士頓 登出 櫃檯作業 打帳單 帳單列表 掛單列表 座位開單 營業儀表板 現金收支登錄 高階收支登錄 材料自購登錄 每日結帳 排班表 現場電腦打卡 掃碼打…" at bounding box center [506, 282] width 1013 height 565
click at [391, 219] on li "女" at bounding box center [408, 221] width 182 height 19
type input "FEMALE"
click at [551, 110] on input "客戶姓名" at bounding box center [605, 108] width 182 height 31
type input "蔡寶惠"
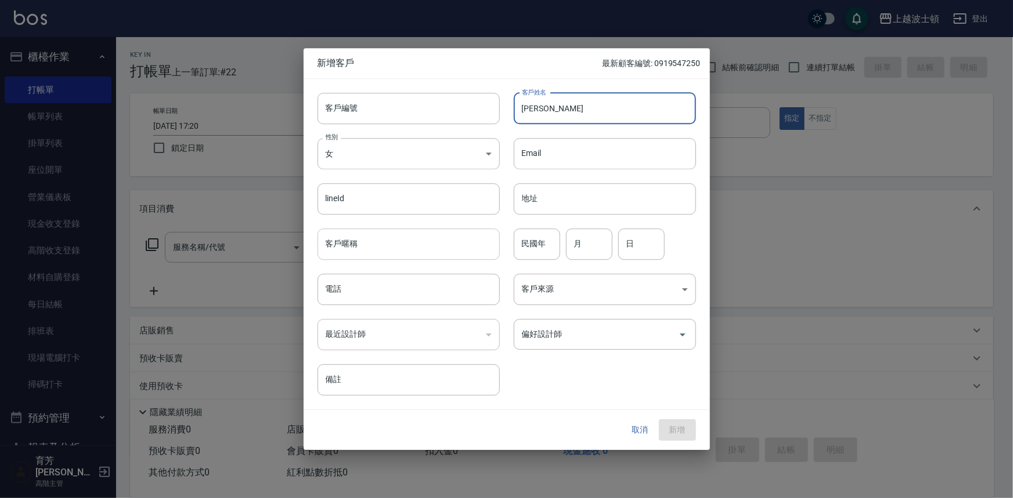
click at [361, 243] on input "客戶暱稱" at bounding box center [408, 244] width 182 height 31
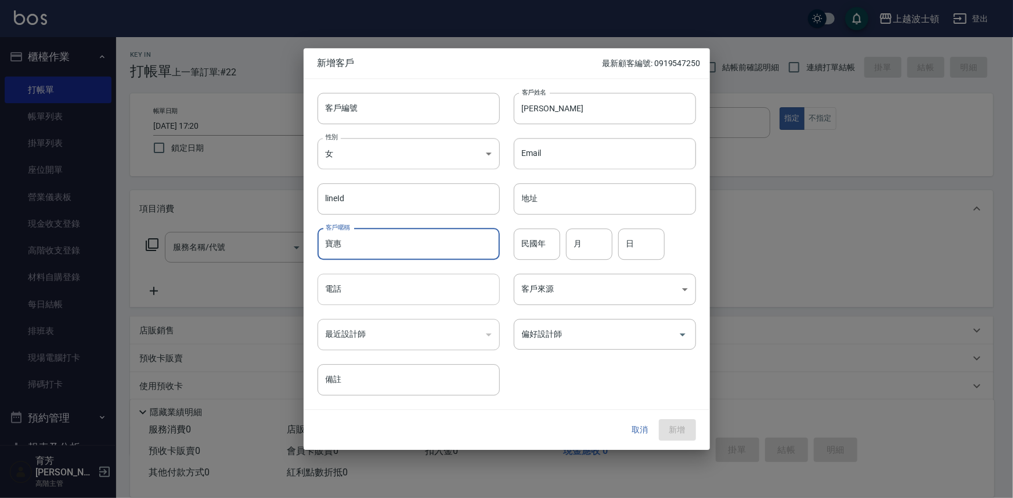
type input "寶惠"
click at [363, 296] on input "電話" at bounding box center [408, 289] width 182 height 31
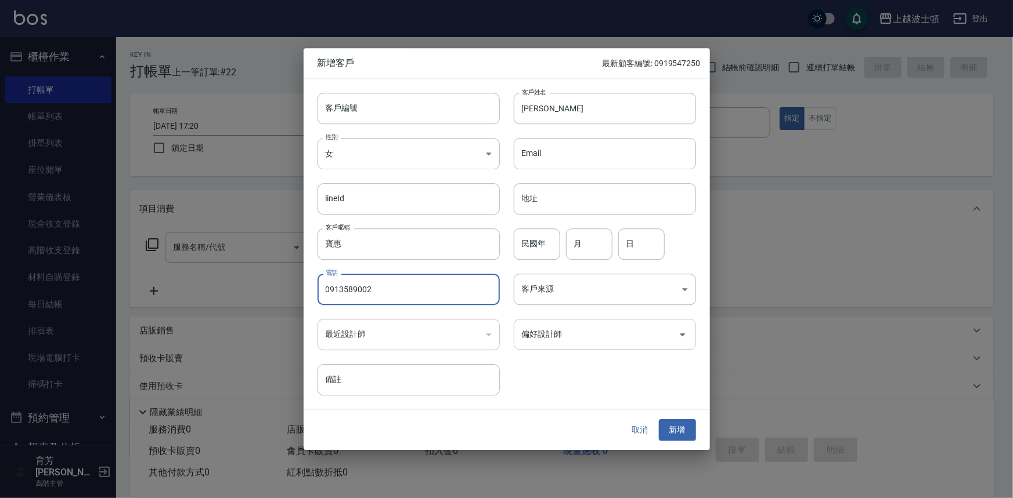
type input "0913589002"
click at [578, 334] on input "偏好設計師" at bounding box center [596, 334] width 154 height 20
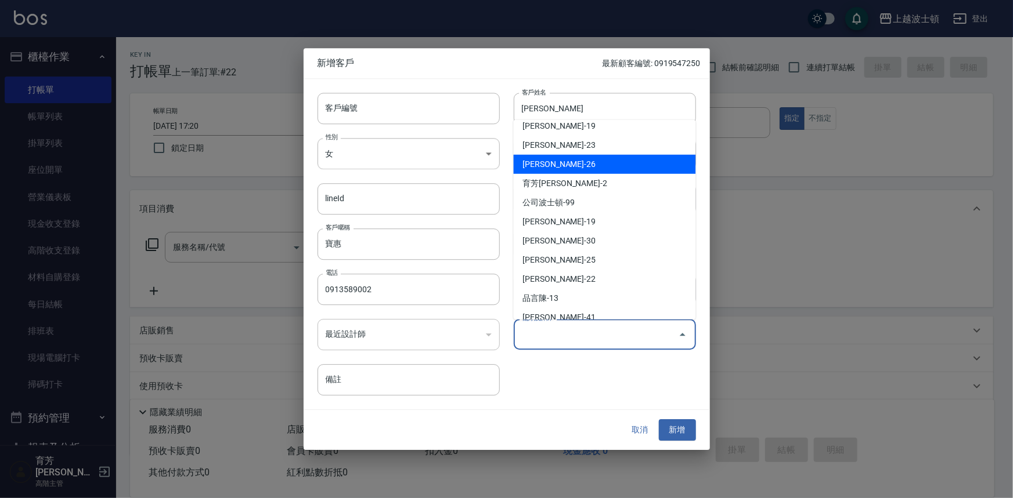
scroll to position [67, 0]
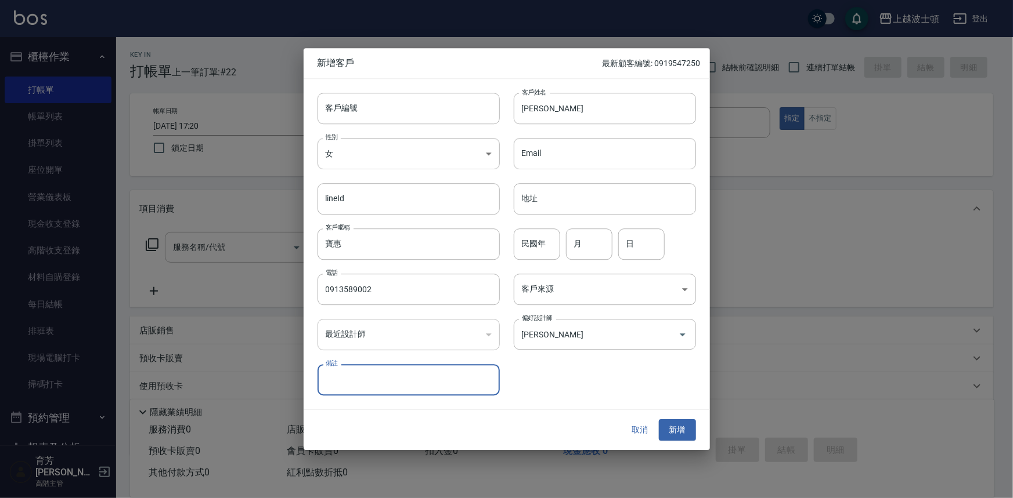
click at [700, 251] on div "客戶編號 客戶編號 客戶姓名 蔡寶惠 客戶姓名 性別 女 FEMALE 性別 Email Email lineId lineId 地址 地址 客戶暱稱 寶惠 …" at bounding box center [506, 244] width 406 height 331
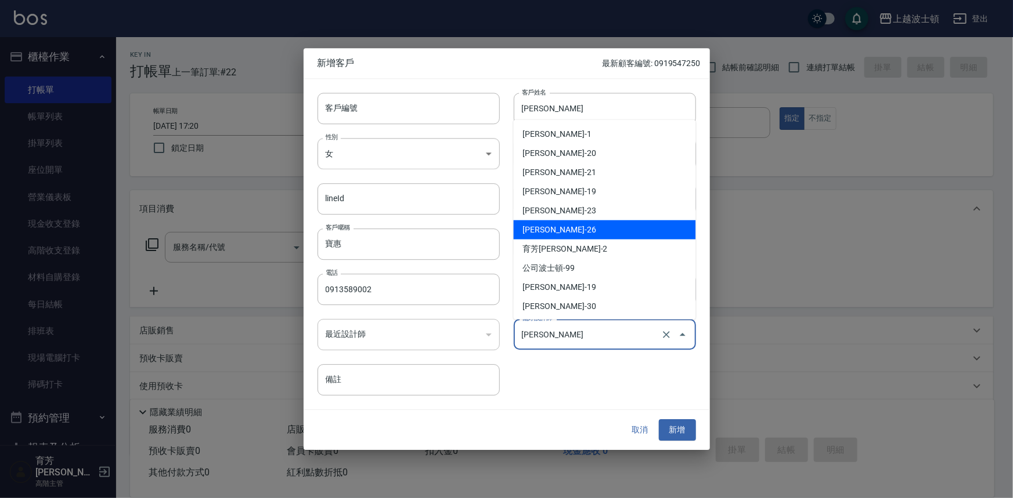
click at [644, 339] on input "劉又郡" at bounding box center [588, 334] width 139 height 20
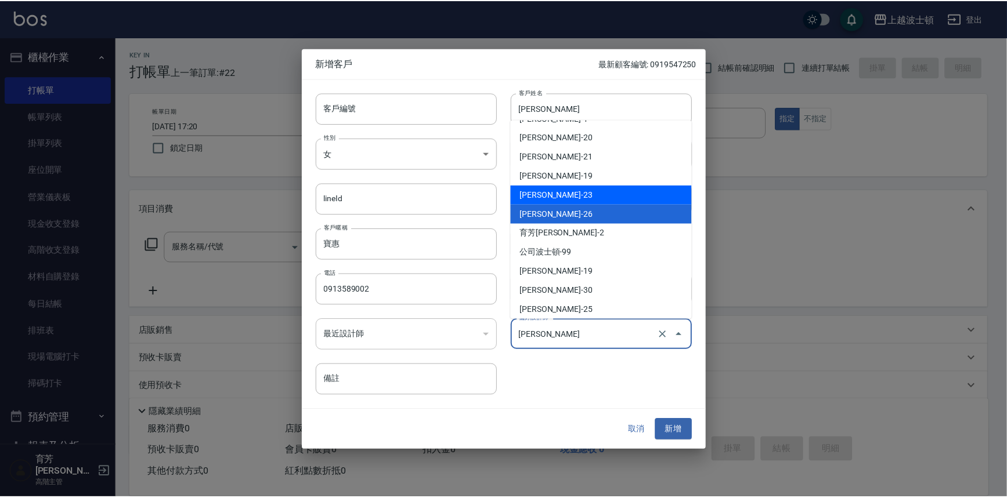
scroll to position [0, 0]
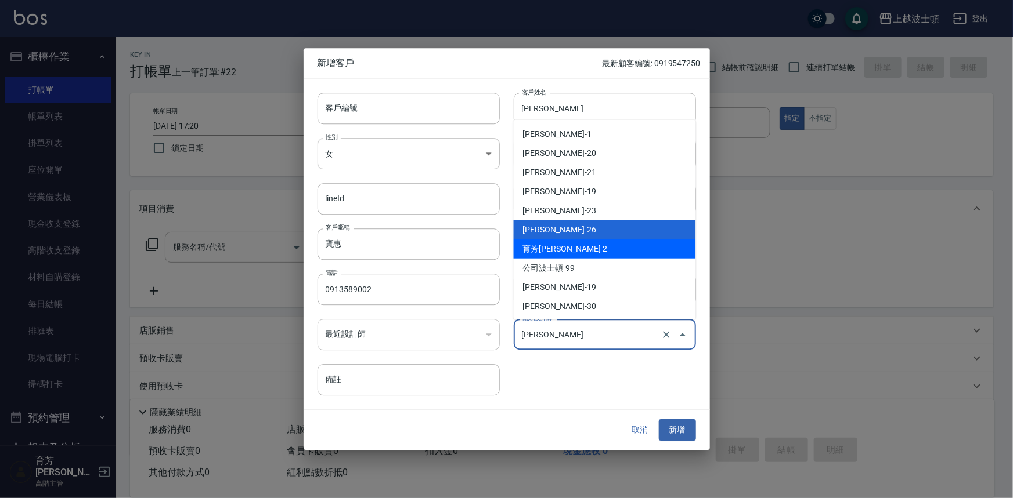
click at [564, 247] on li "育芳蔡-2" at bounding box center [605, 249] width 182 height 19
type input "育芳[PERSON_NAME]"
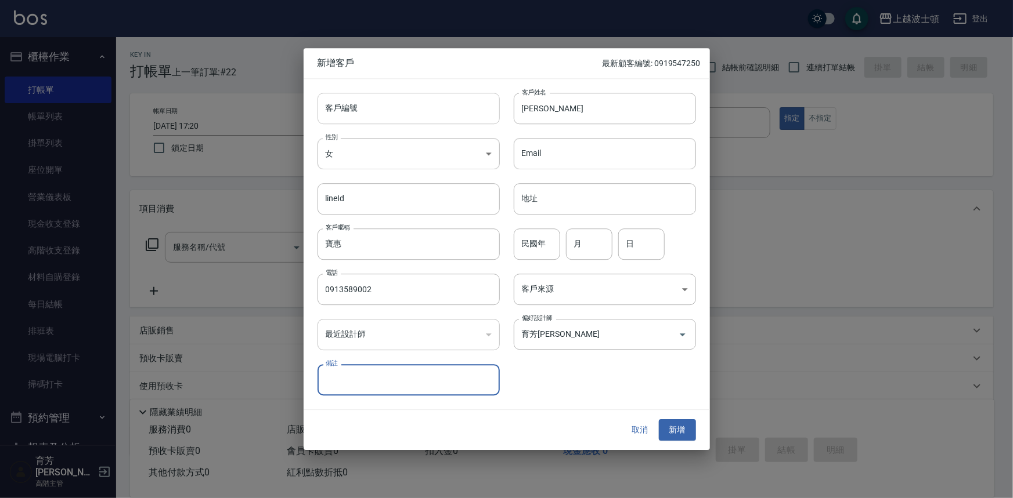
click at [351, 113] on input "客戶編號" at bounding box center [408, 108] width 182 height 31
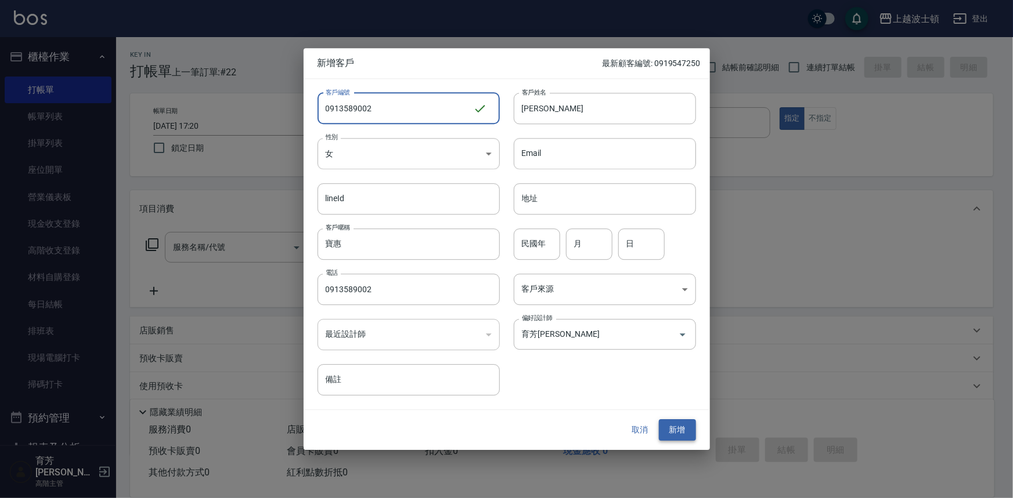
type input "0913589002"
click at [678, 429] on button "新增" at bounding box center [677, 430] width 37 height 21
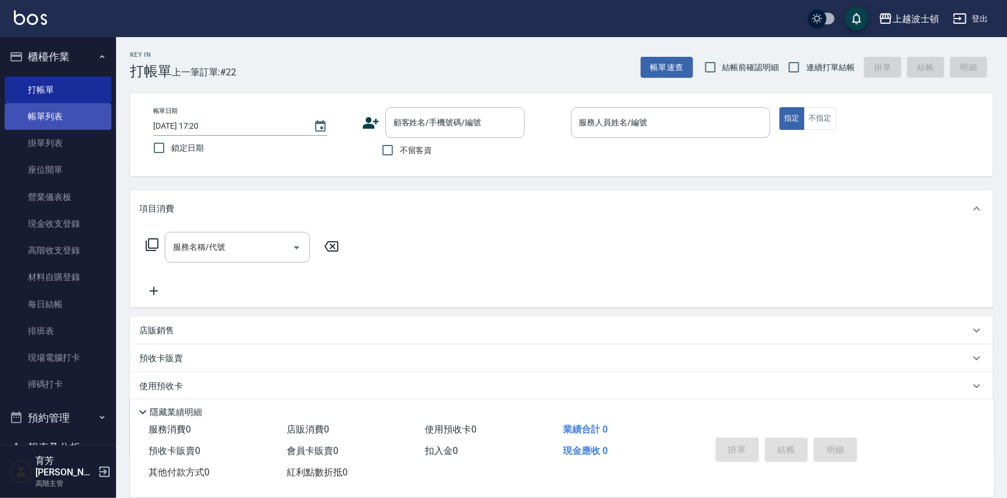
click at [66, 116] on link "帳單列表" at bounding box center [58, 116] width 107 height 27
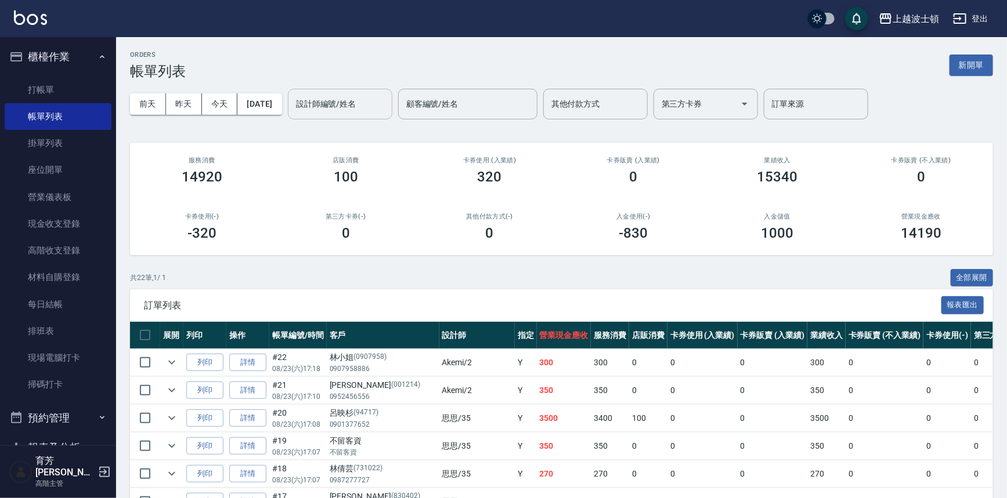
click at [366, 105] on input "設計師編號/姓名" at bounding box center [340, 104] width 94 height 20
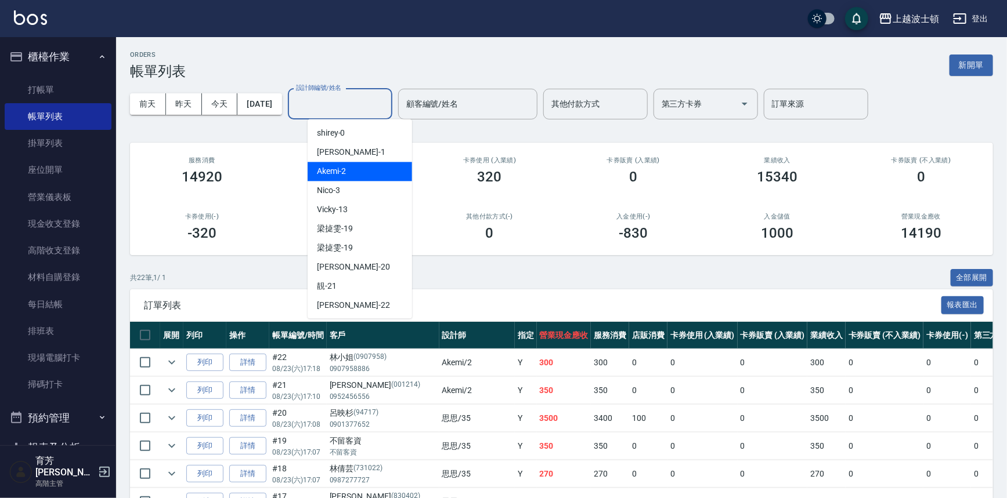
click at [372, 172] on div "Akemi -2" at bounding box center [360, 171] width 104 height 19
type input "Akemi-2"
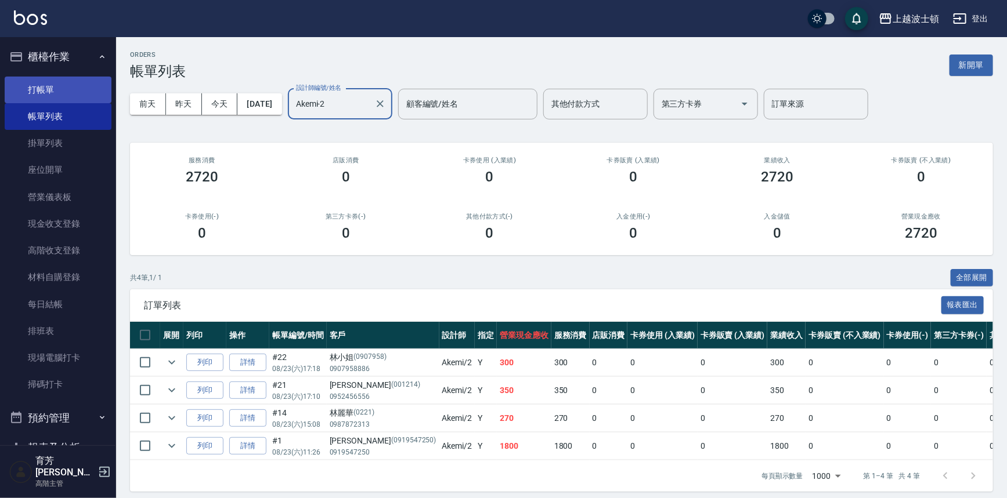
click at [45, 88] on link "打帳單" at bounding box center [58, 90] width 107 height 27
